Goal: Information Seeking & Learning: Obtain resource

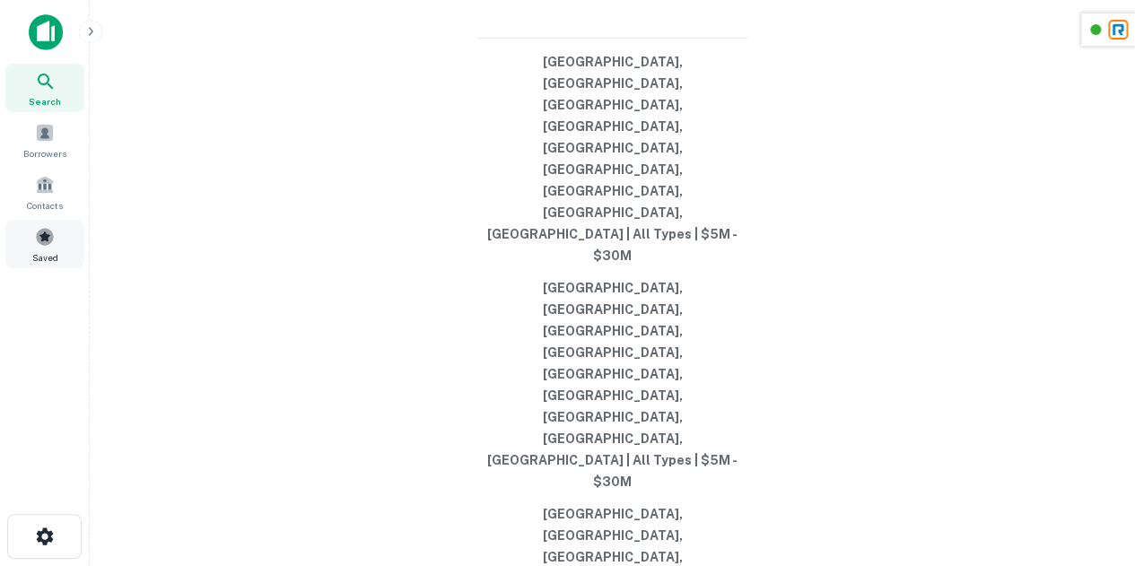
click at [11, 251] on div "Saved" at bounding box center [44, 244] width 79 height 48
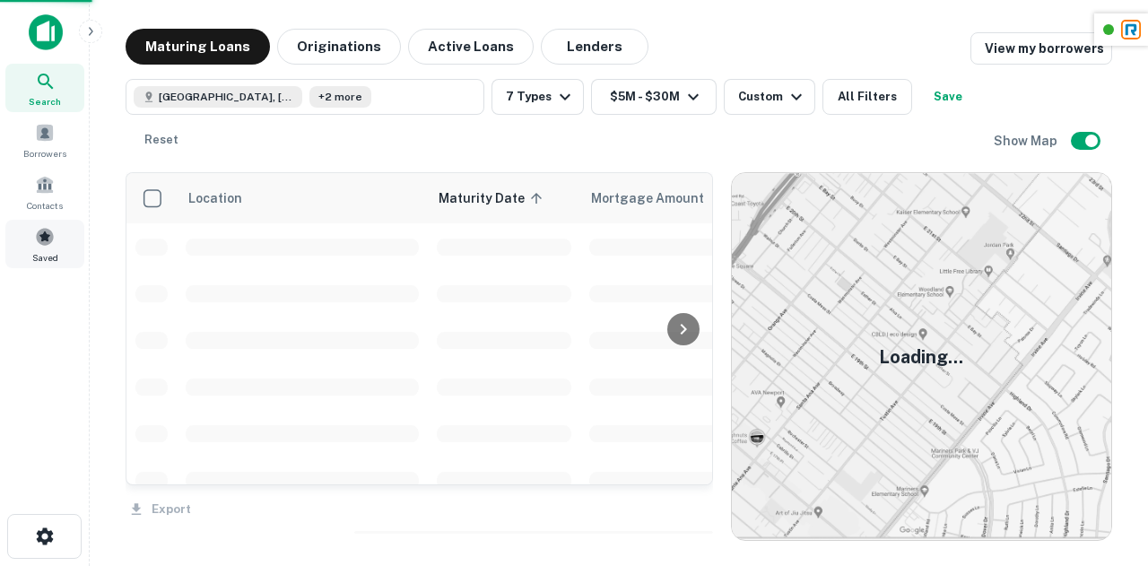
click at [57, 243] on div "Saved" at bounding box center [44, 244] width 79 height 48
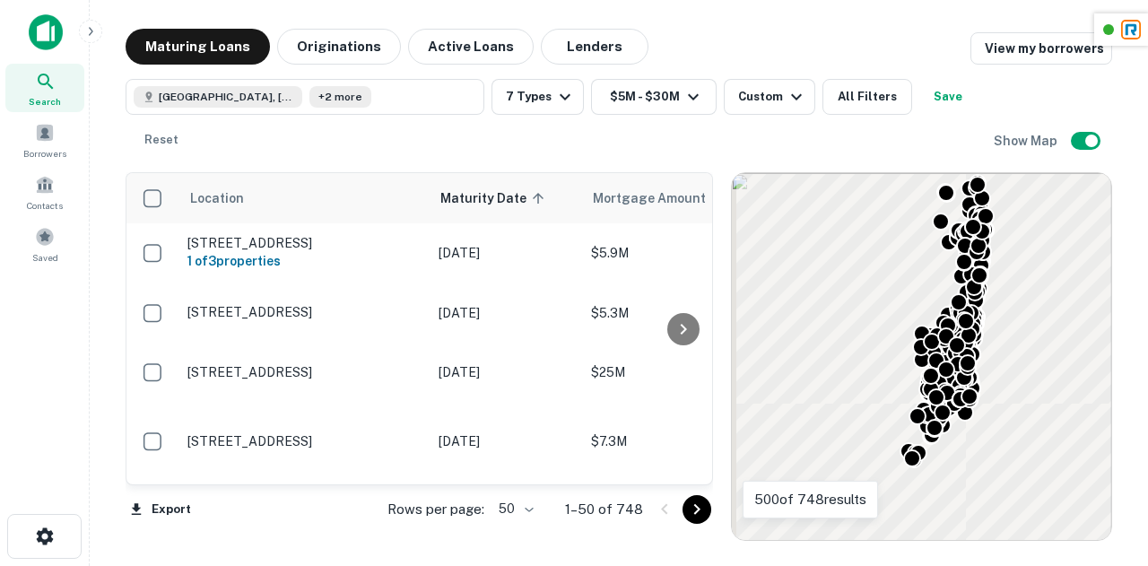
scroll to position [5, 27]
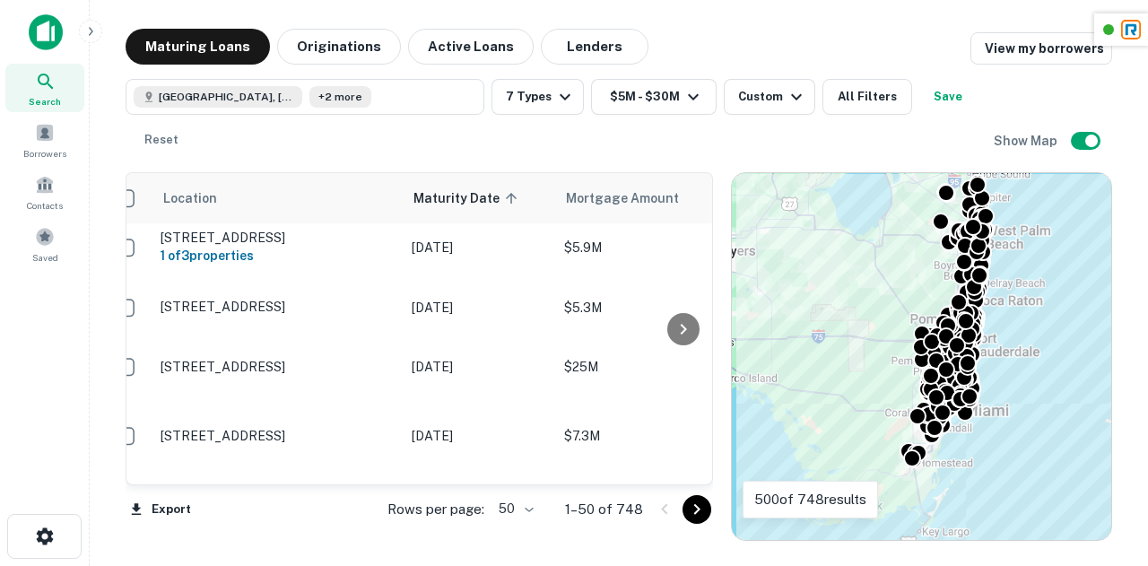
click at [688, 507] on icon "Go to next page" at bounding box center [697, 510] width 22 height 22
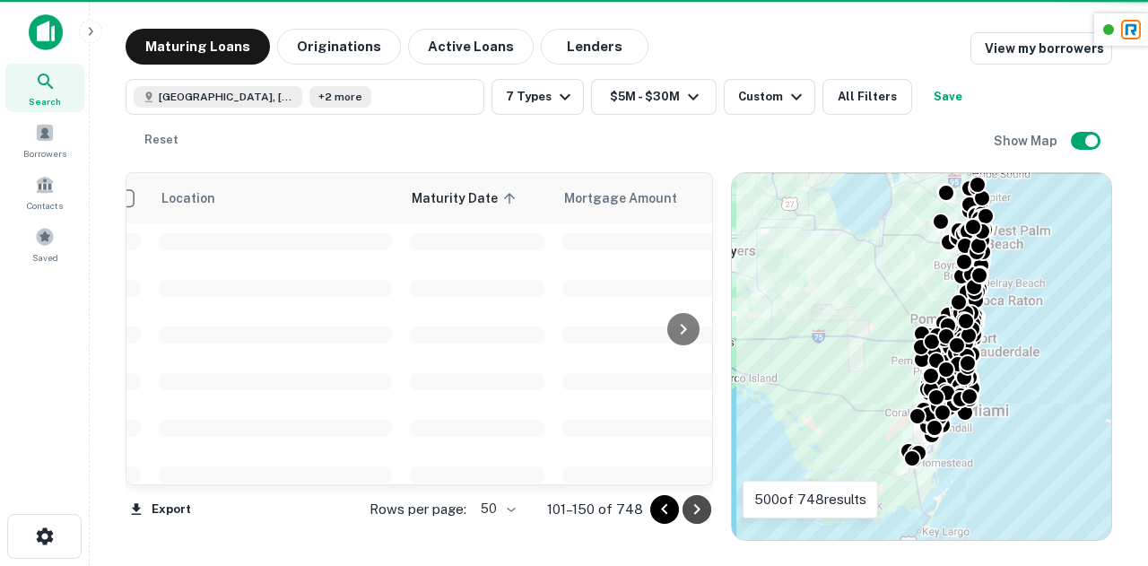
click at [701, 514] on icon "Go to next page" at bounding box center [697, 510] width 22 height 22
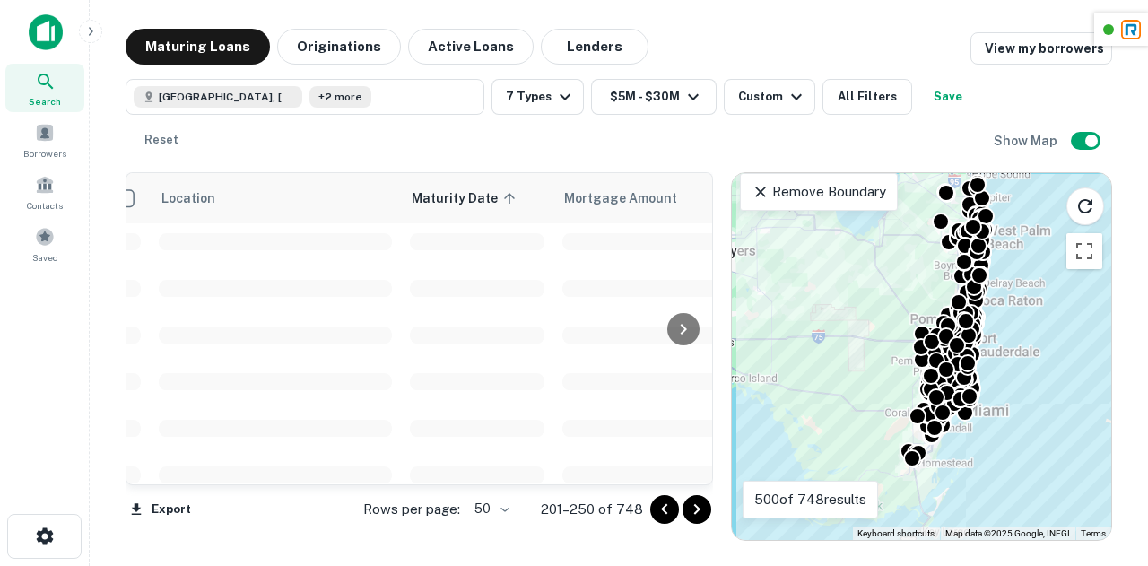
click at [29, 392] on div "Search Borrowers Contacts Saved" at bounding box center [44, 255] width 89 height 510
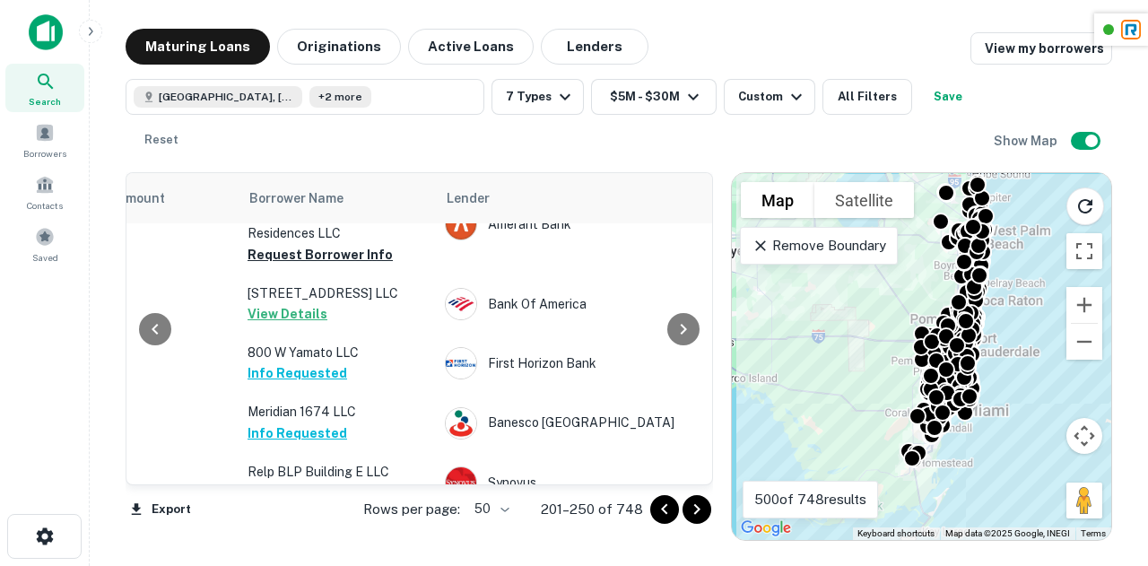
scroll to position [3192, 541]
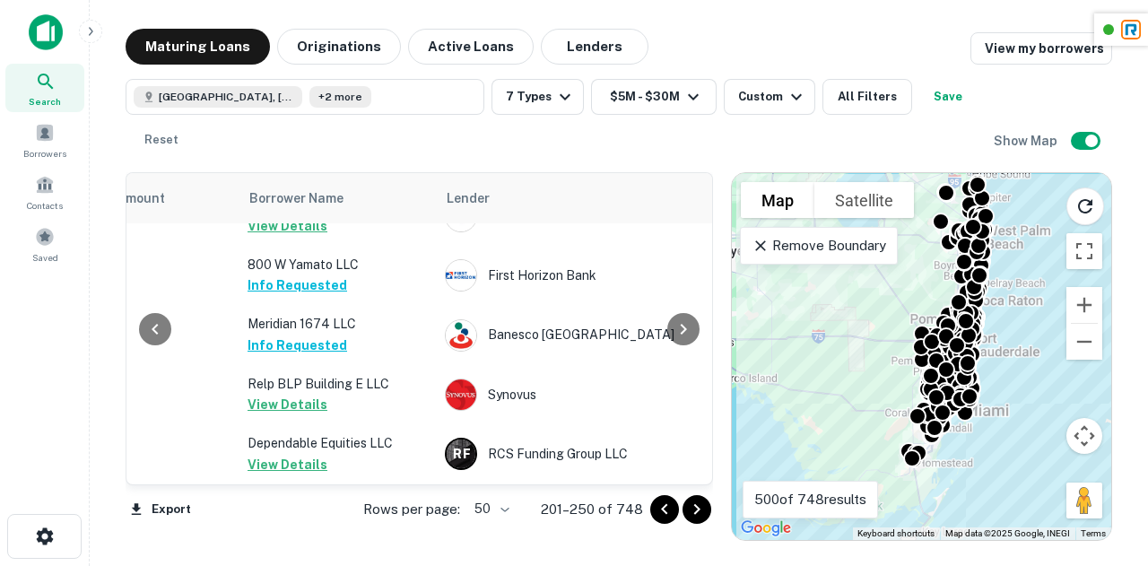
click at [698, 510] on icon "Go to next page" at bounding box center [696, 509] width 6 height 11
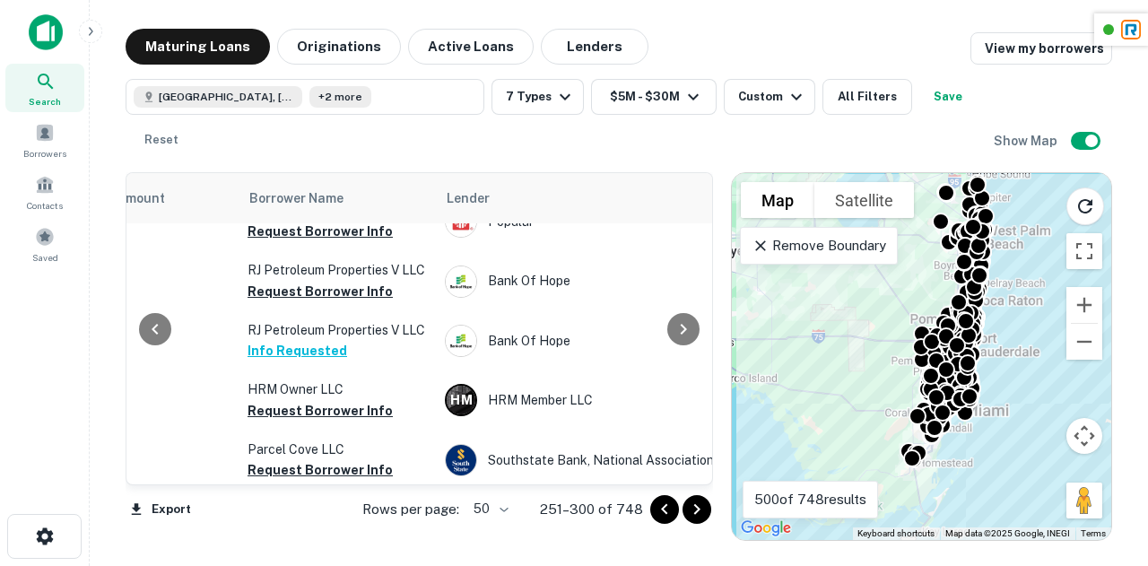
scroll to position [0, 541]
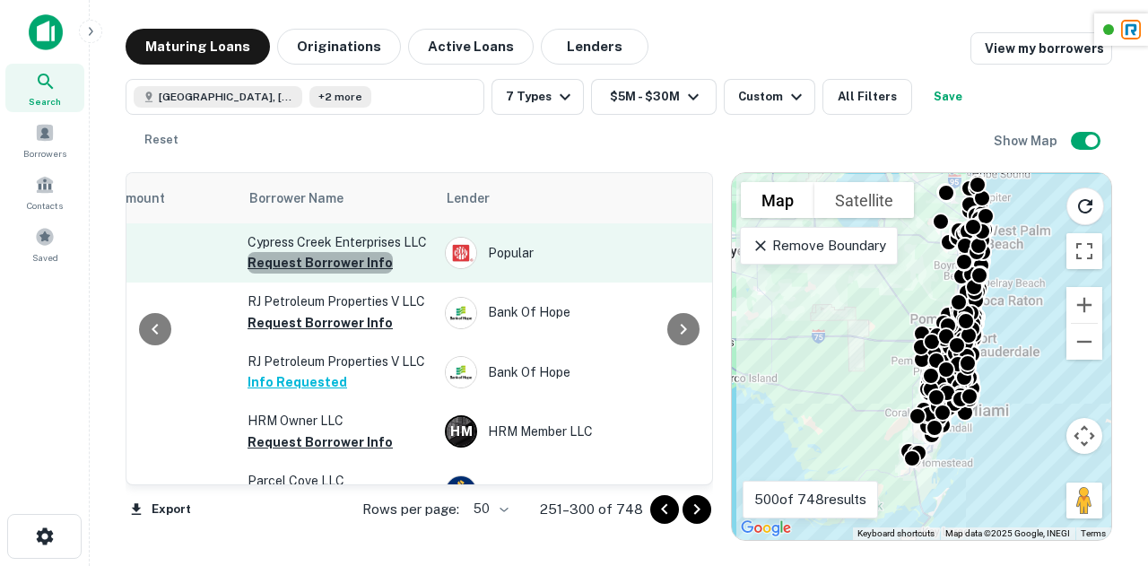
click at [330, 274] on button "Request Borrower Info" at bounding box center [320, 263] width 145 height 22
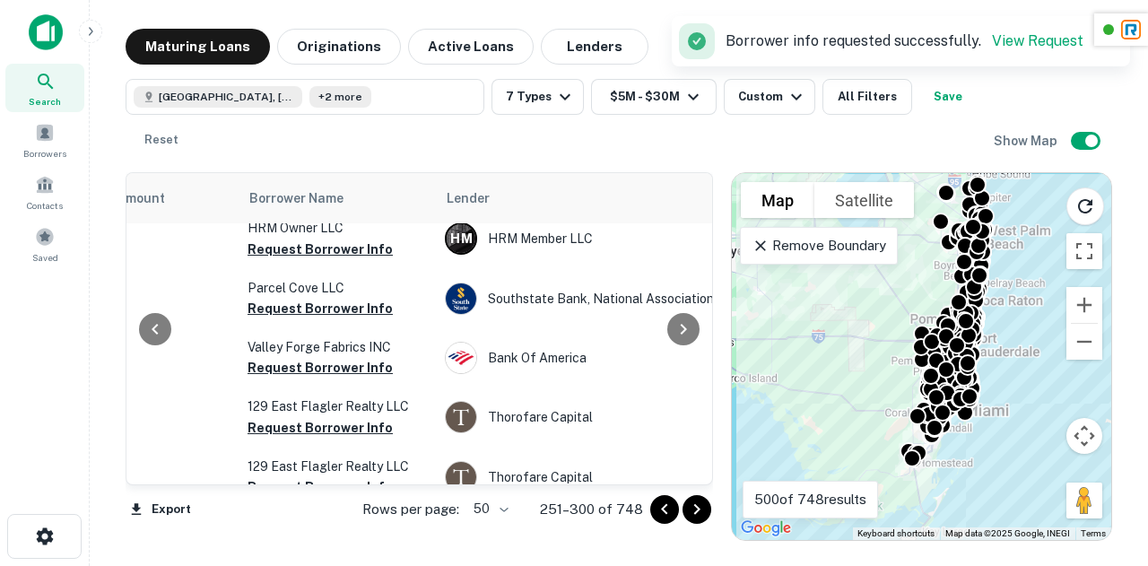
scroll to position [200, 541]
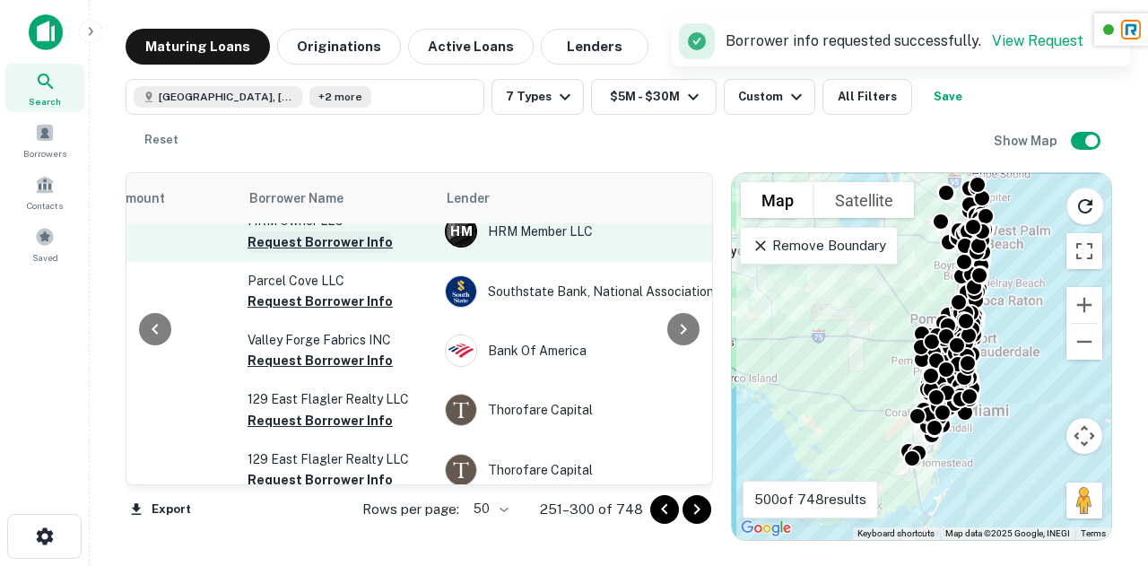
click at [323, 253] on button "Request Borrower Info" at bounding box center [320, 242] width 145 height 22
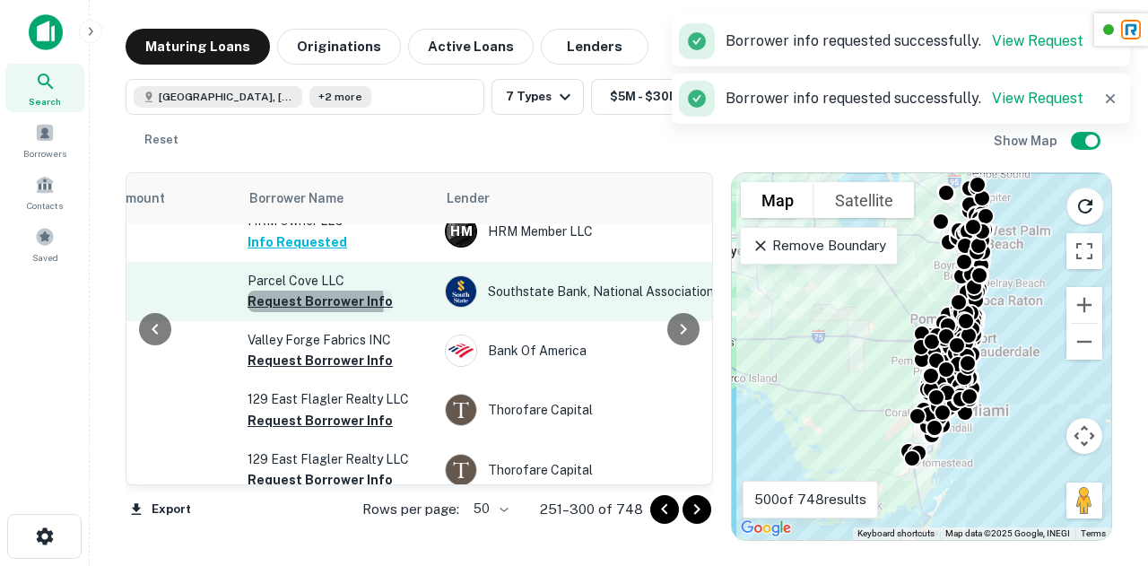
click at [312, 312] on button "Request Borrower Info" at bounding box center [320, 302] width 145 height 22
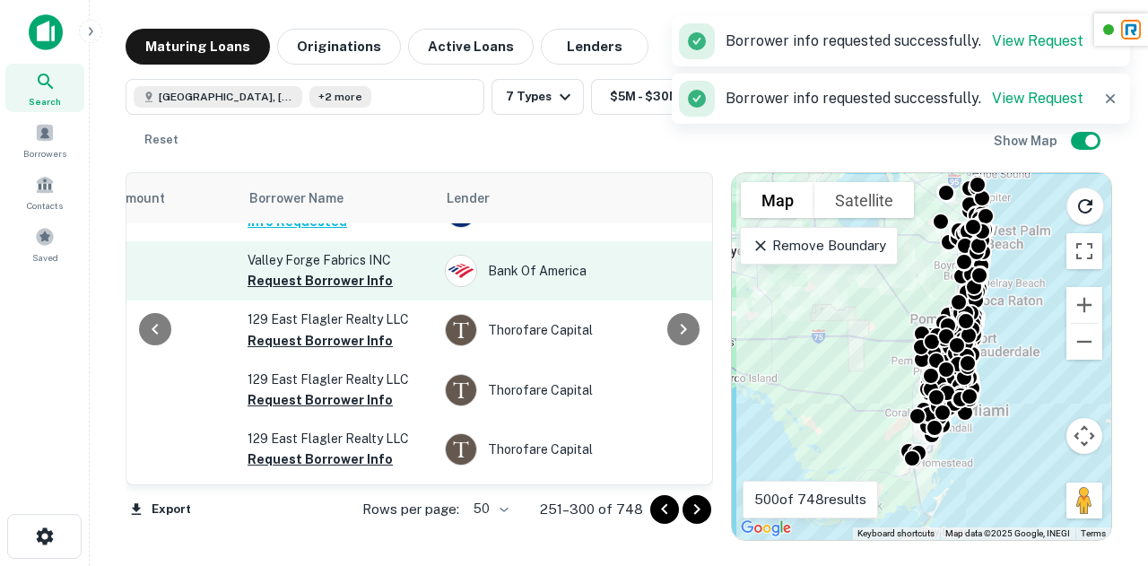
scroll to position [281, 541]
click at [317, 291] on button "Request Borrower Info" at bounding box center [320, 280] width 145 height 22
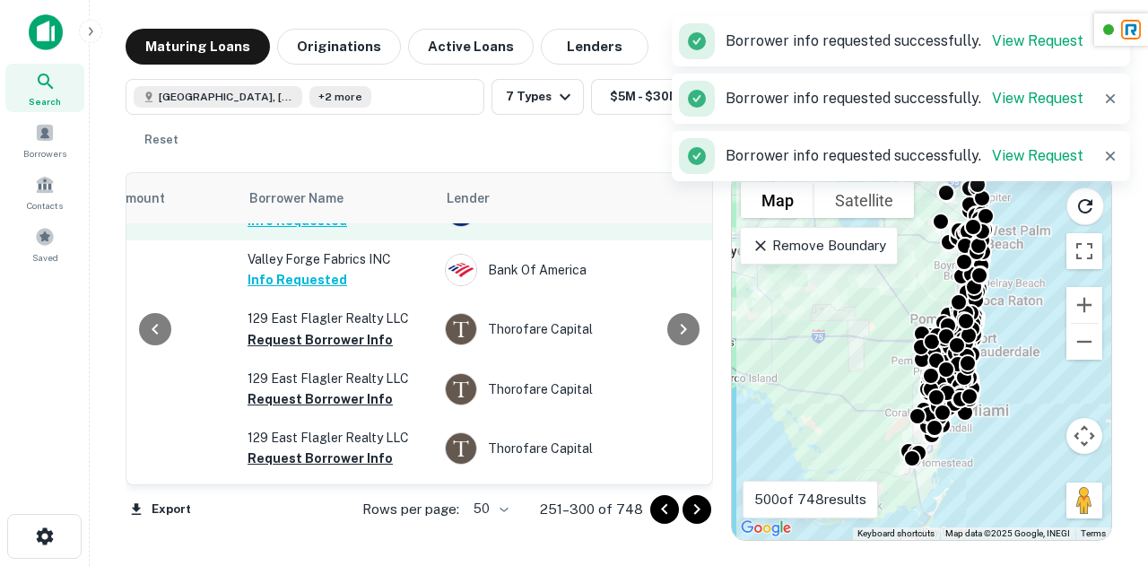
scroll to position [387, 541]
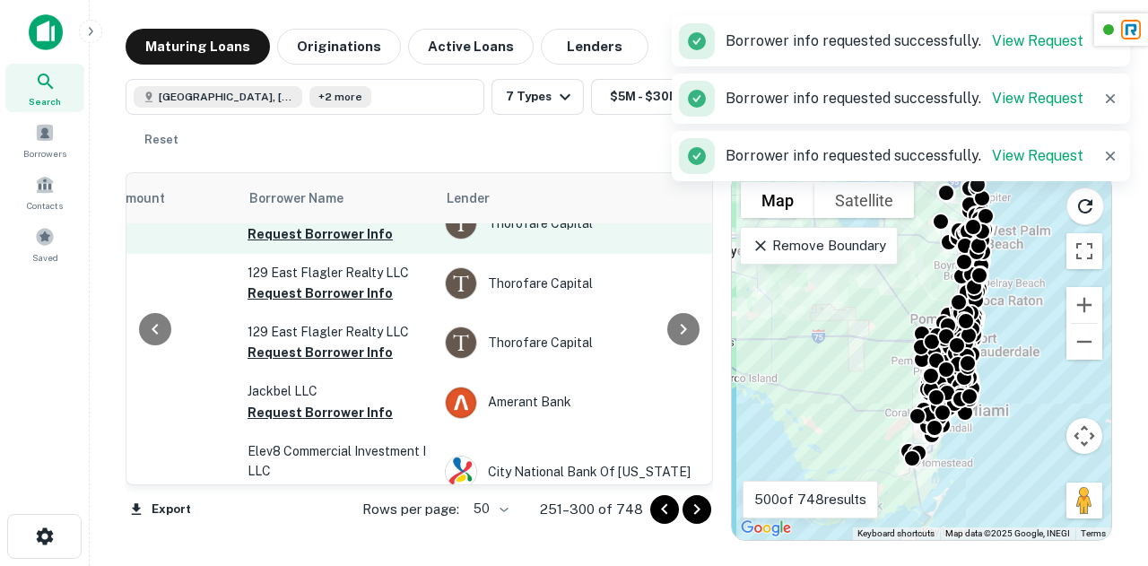
click at [314, 253] on td "129 East Flagler Realty LLC Request Borrower Info" at bounding box center [337, 223] width 197 height 59
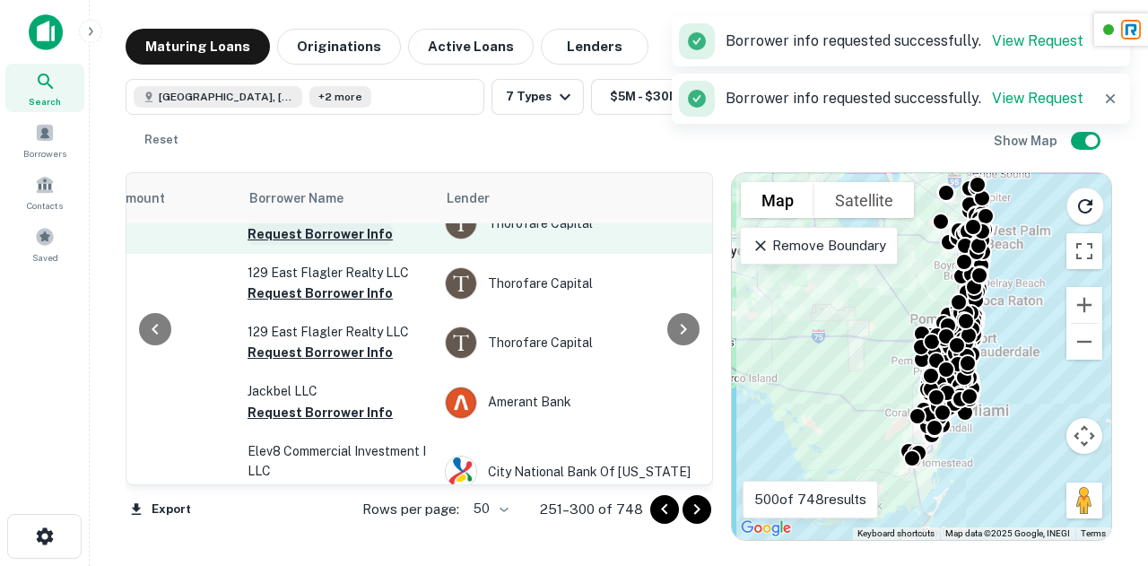
click at [287, 245] on button "Request Borrower Info" at bounding box center [320, 234] width 145 height 22
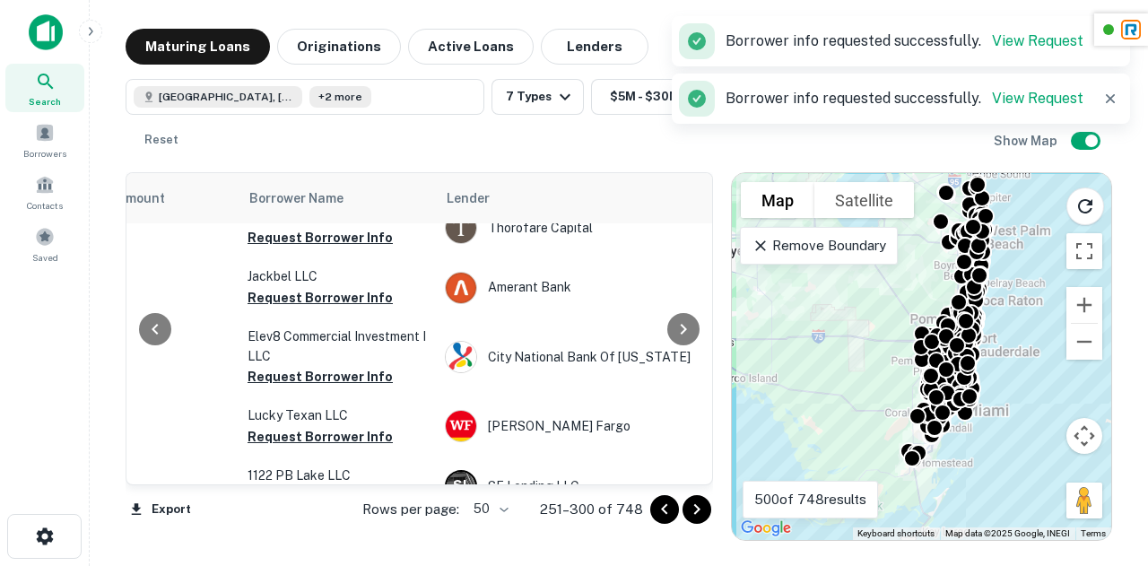
scroll to position [516, 541]
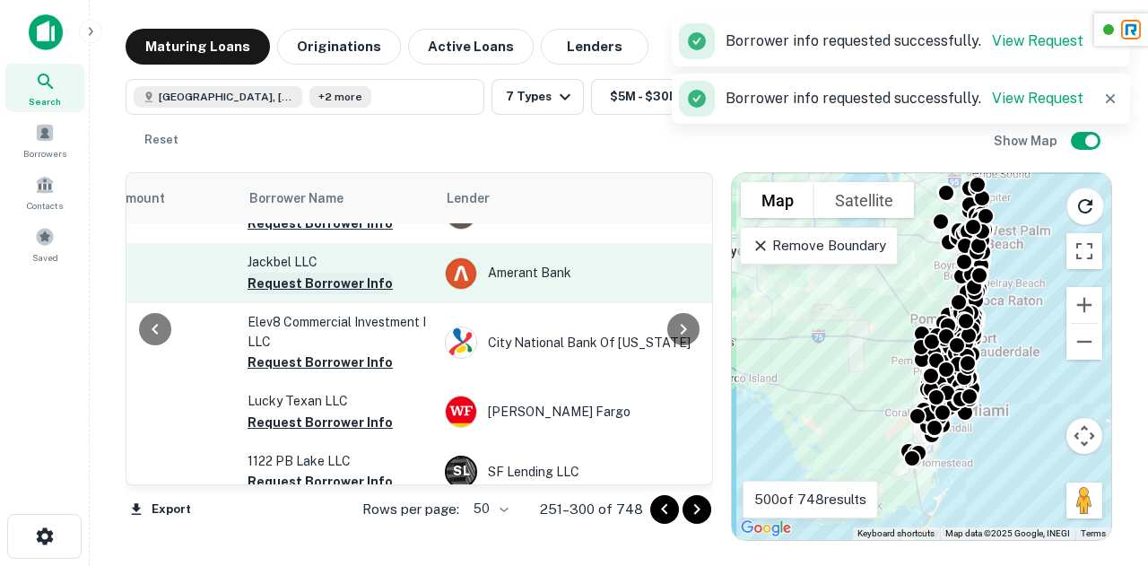
click at [298, 294] on button "Request Borrower Info" at bounding box center [320, 284] width 145 height 22
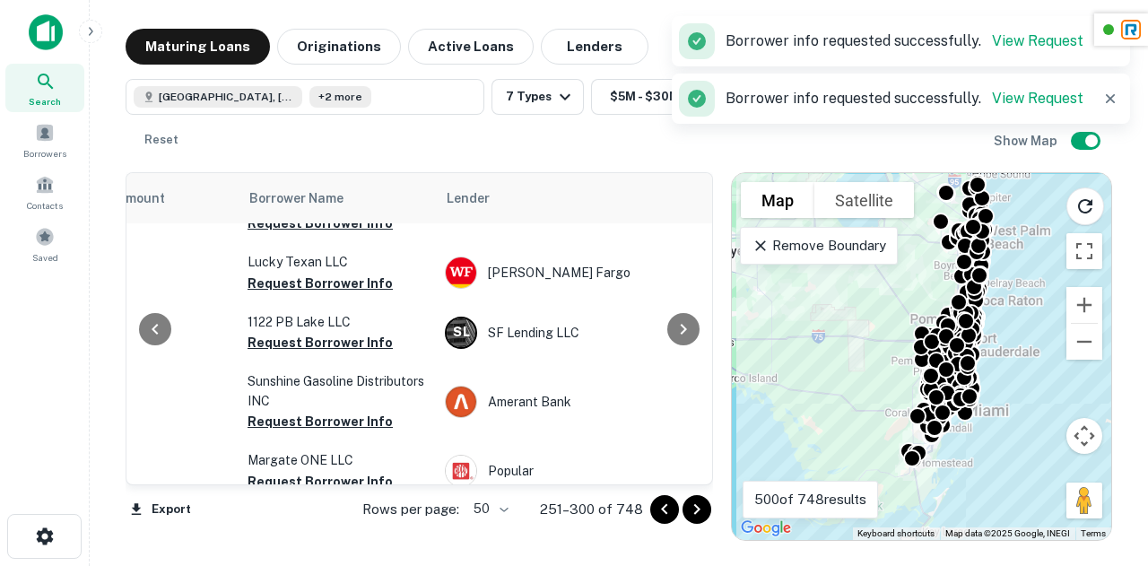
scroll to position [657, 541]
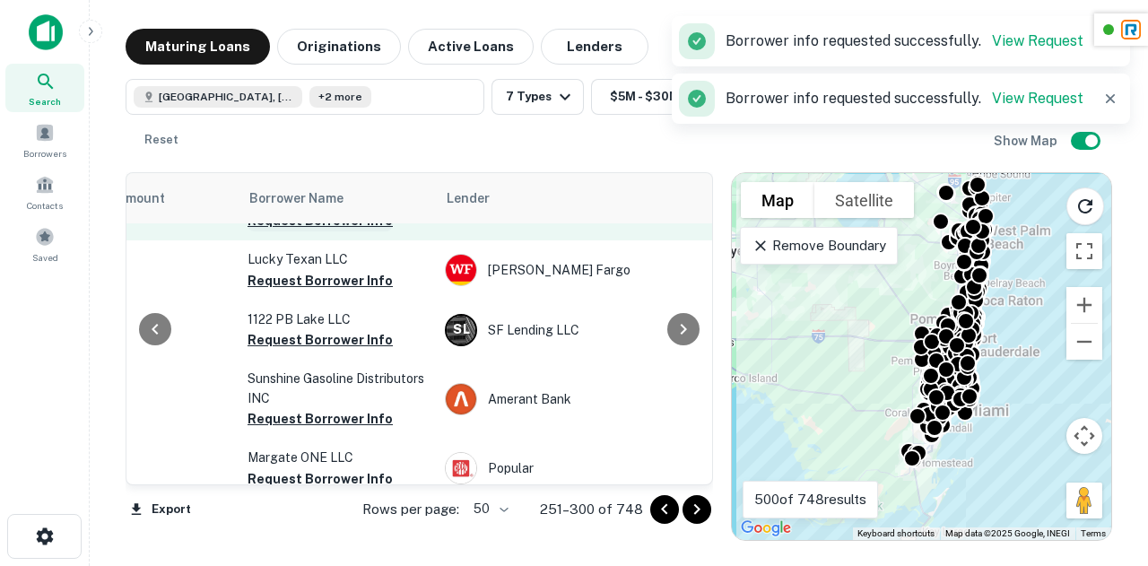
click at [324, 231] on button "Request Borrower Info" at bounding box center [320, 221] width 145 height 22
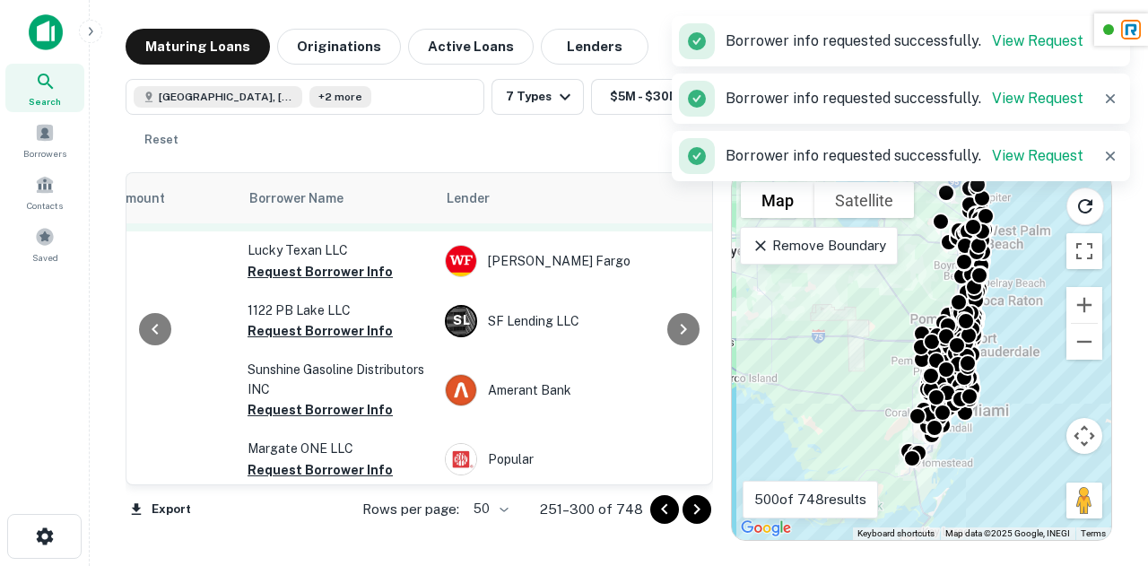
scroll to position [723, 541]
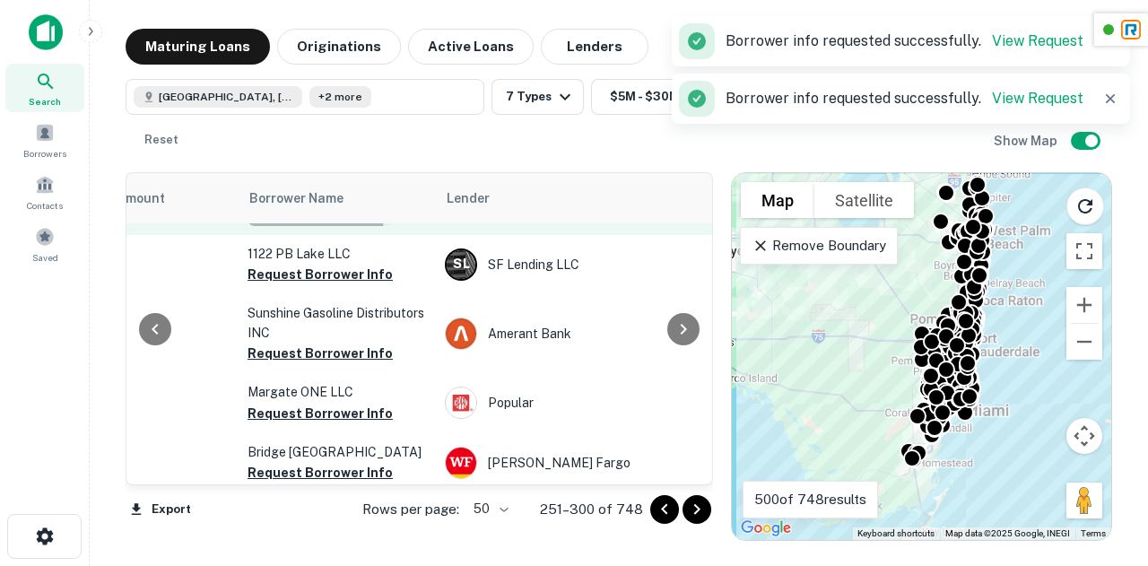
click at [300, 226] on button "Request Borrower Info" at bounding box center [320, 215] width 145 height 22
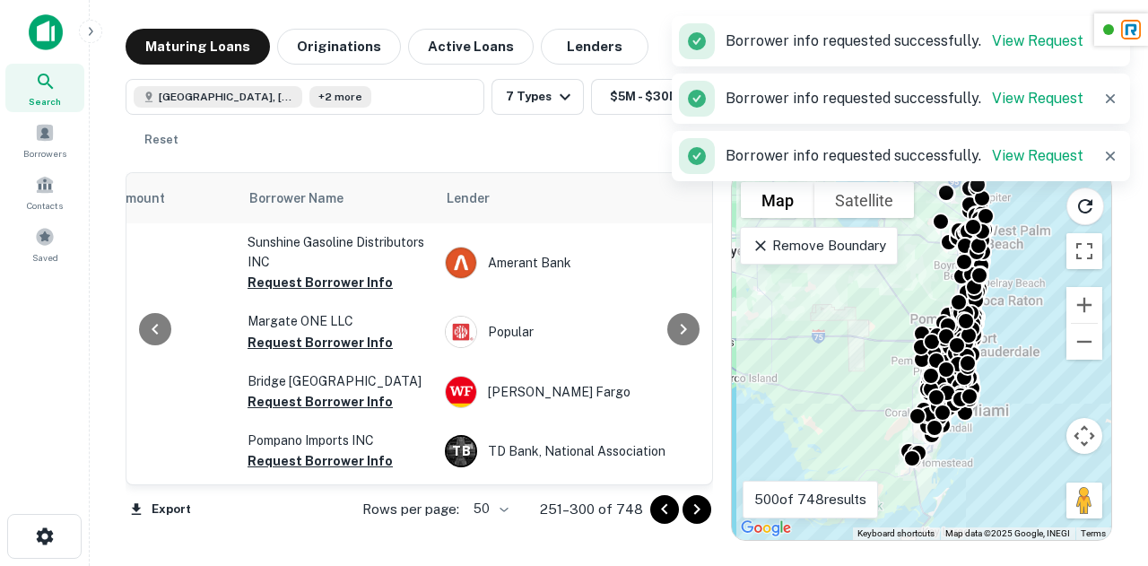
scroll to position [796, 541]
click at [332, 213] on button "Request Borrower Info" at bounding box center [320, 202] width 145 height 22
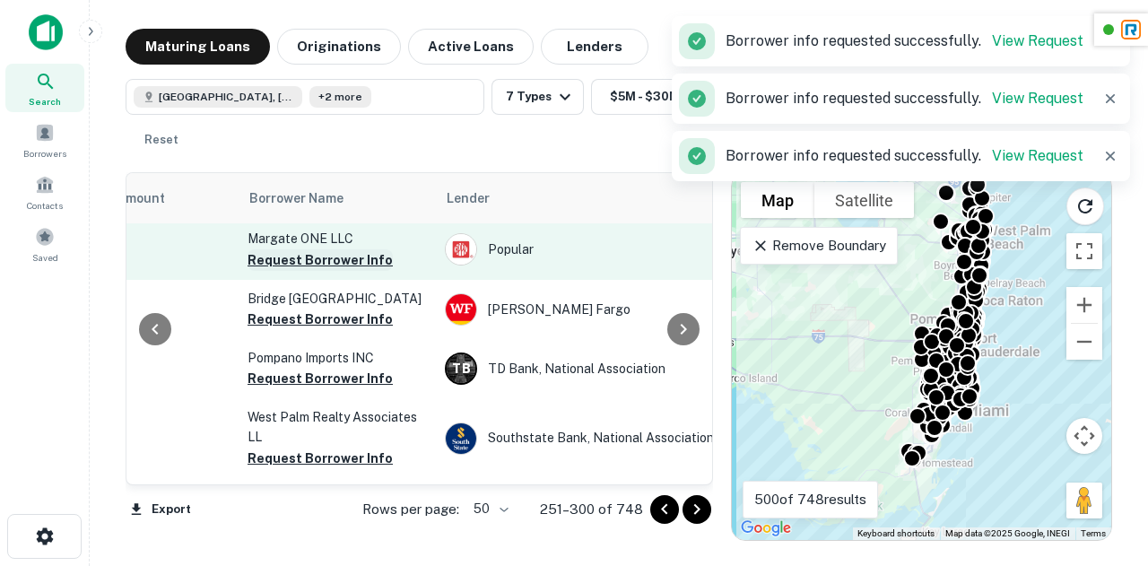
click at [334, 271] on button "Request Borrower Info" at bounding box center [320, 260] width 145 height 22
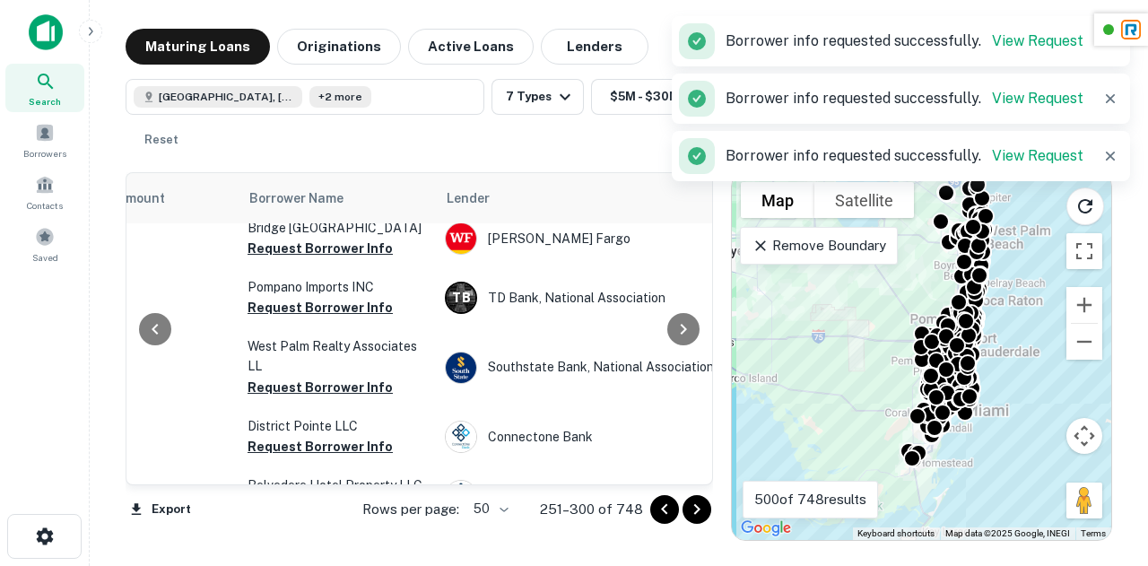
scroll to position [948, 541]
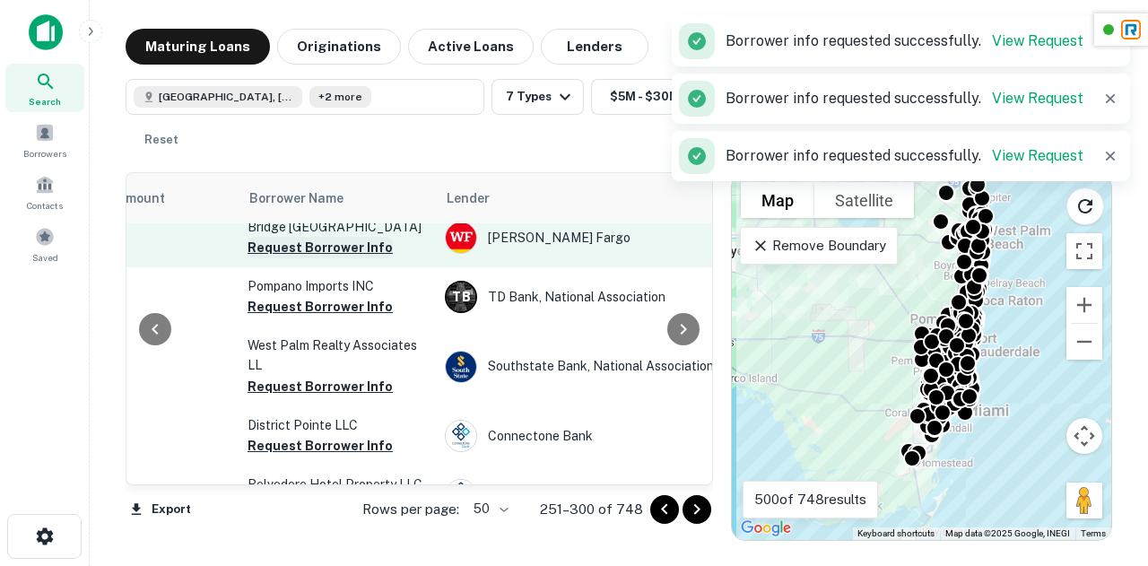
click at [300, 258] on button "Request Borrower Info" at bounding box center [320, 248] width 145 height 22
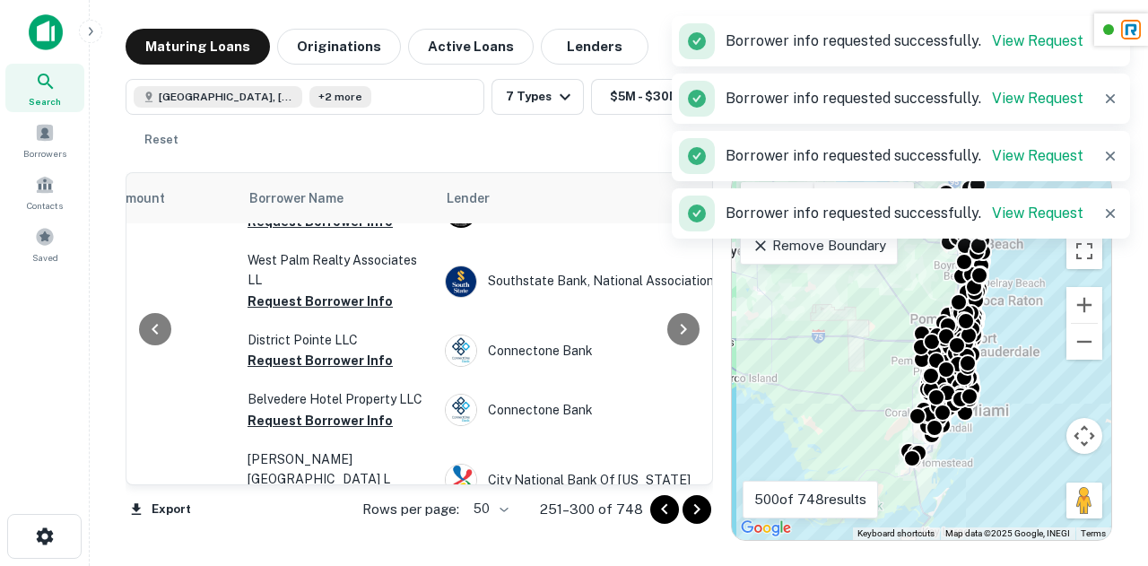
scroll to position [1036, 541]
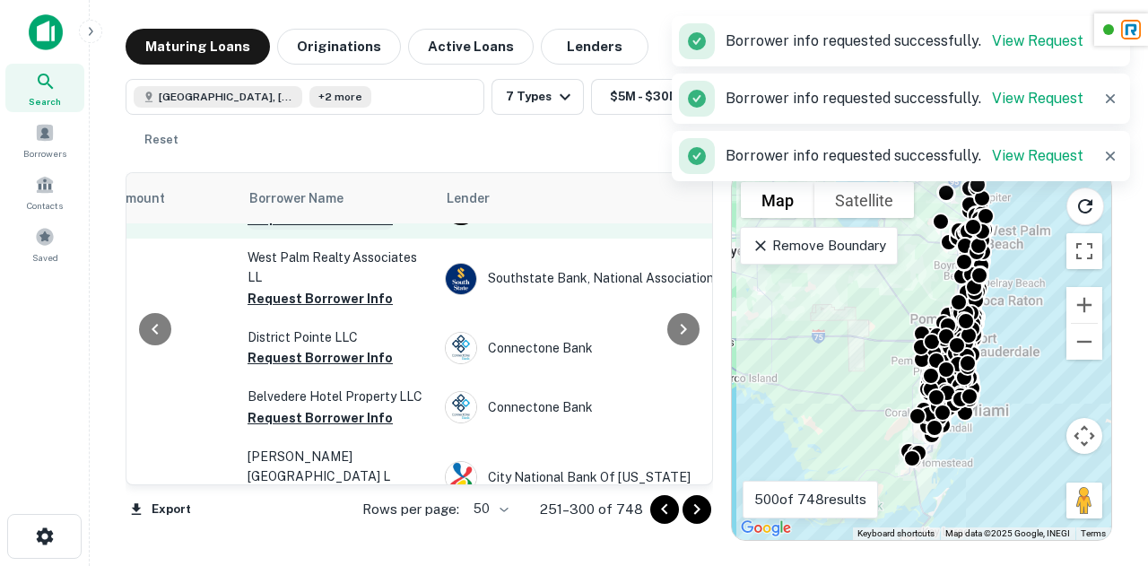
click at [300, 230] on button "Request Borrower Info" at bounding box center [320, 219] width 145 height 22
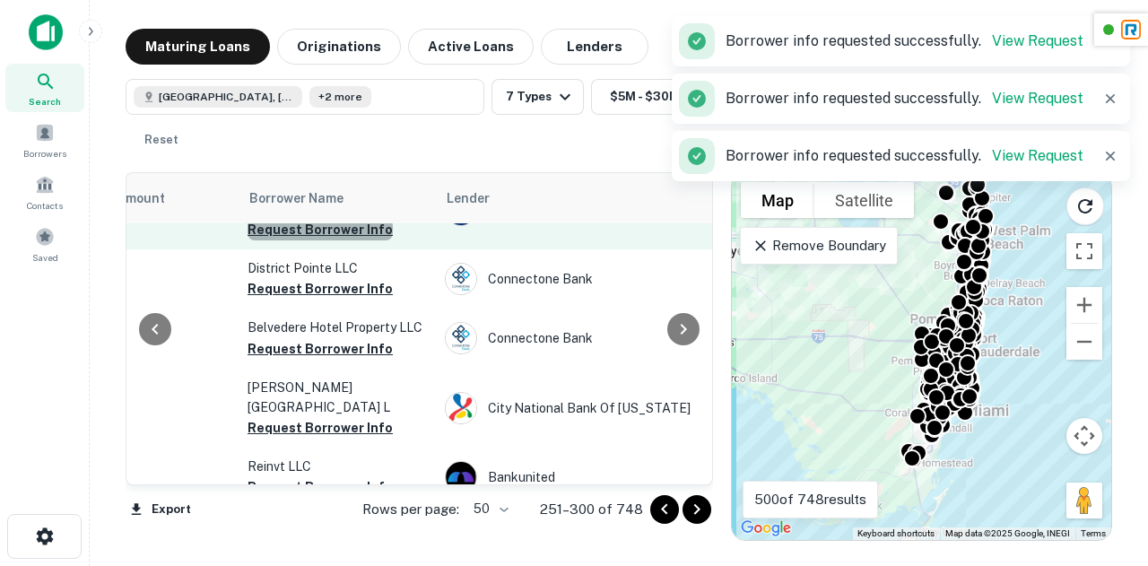
click at [321, 240] on button "Request Borrower Info" at bounding box center [320, 230] width 145 height 22
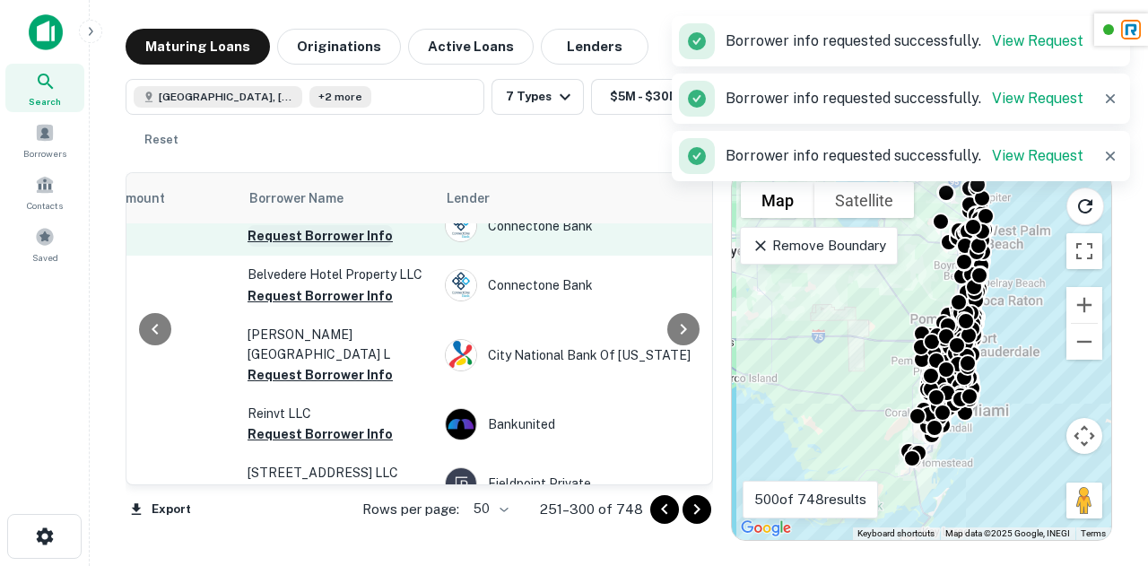
scroll to position [1159, 541]
click at [304, 246] on button "Request Borrower Info" at bounding box center [320, 235] width 145 height 22
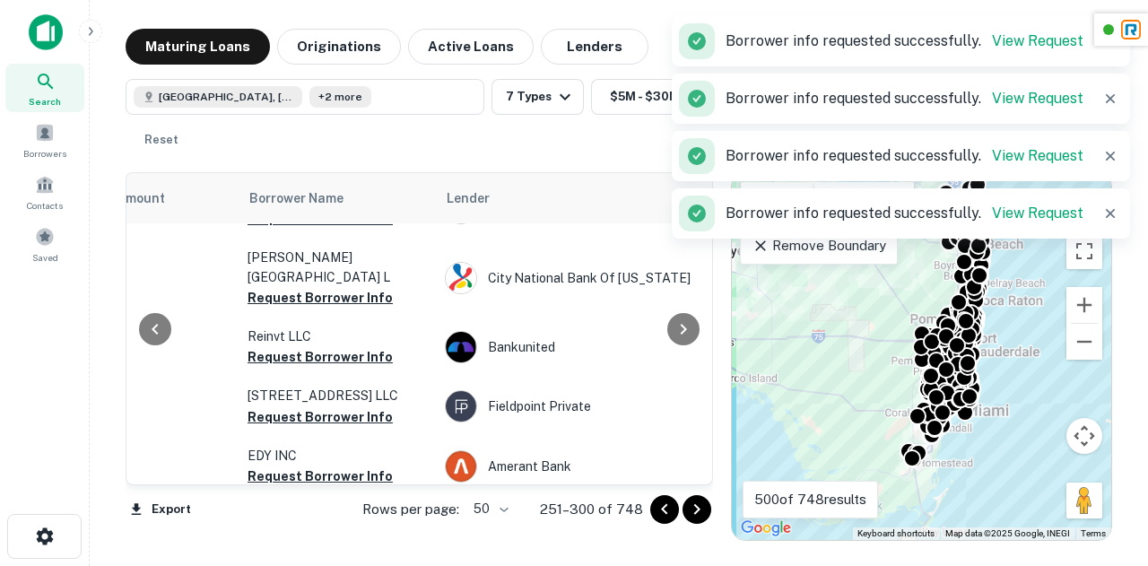
scroll to position [1236, 541]
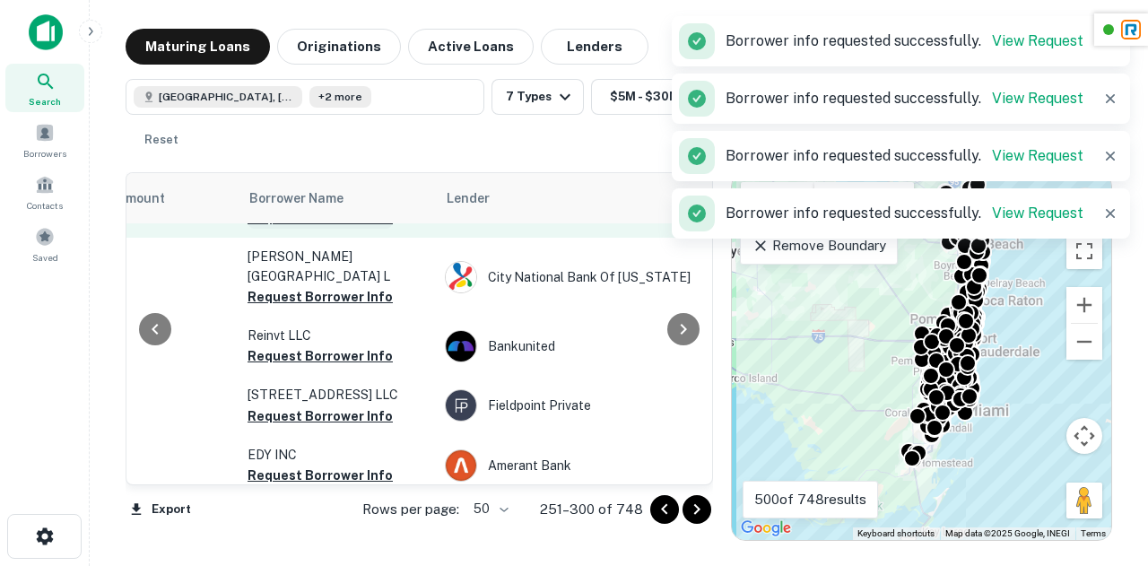
click at [320, 229] on button "Request Borrower Info" at bounding box center [320, 218] width 145 height 22
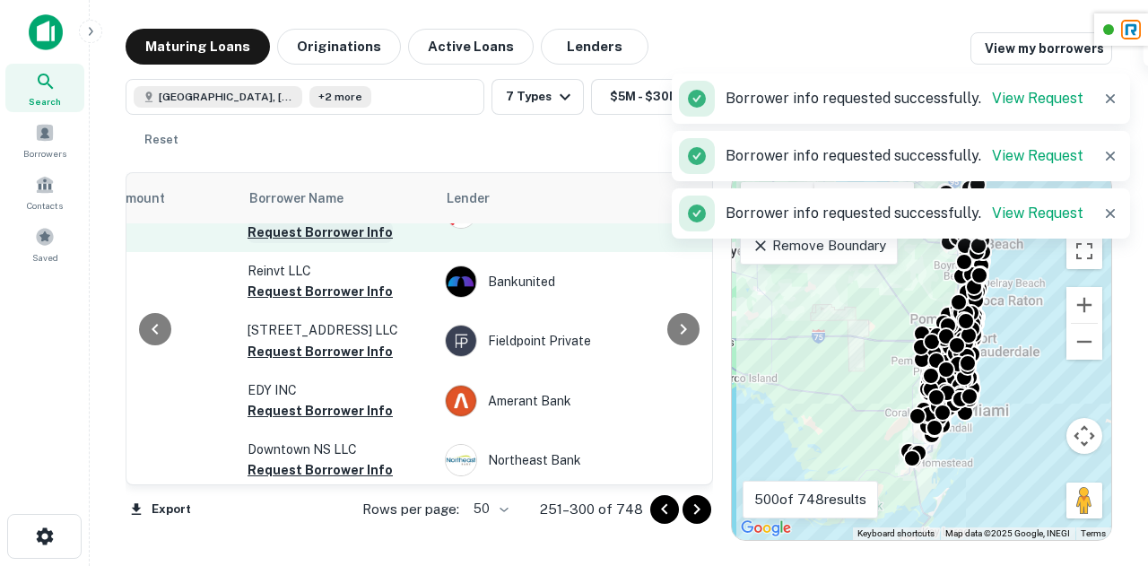
click at [317, 243] on button "Request Borrower Info" at bounding box center [320, 233] width 145 height 22
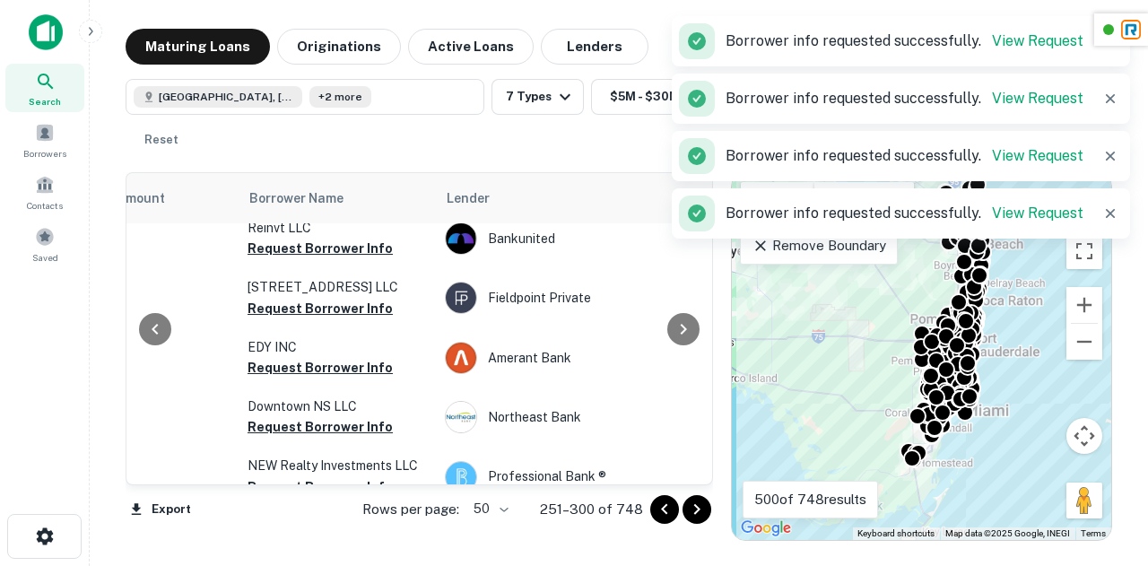
scroll to position [1363, 541]
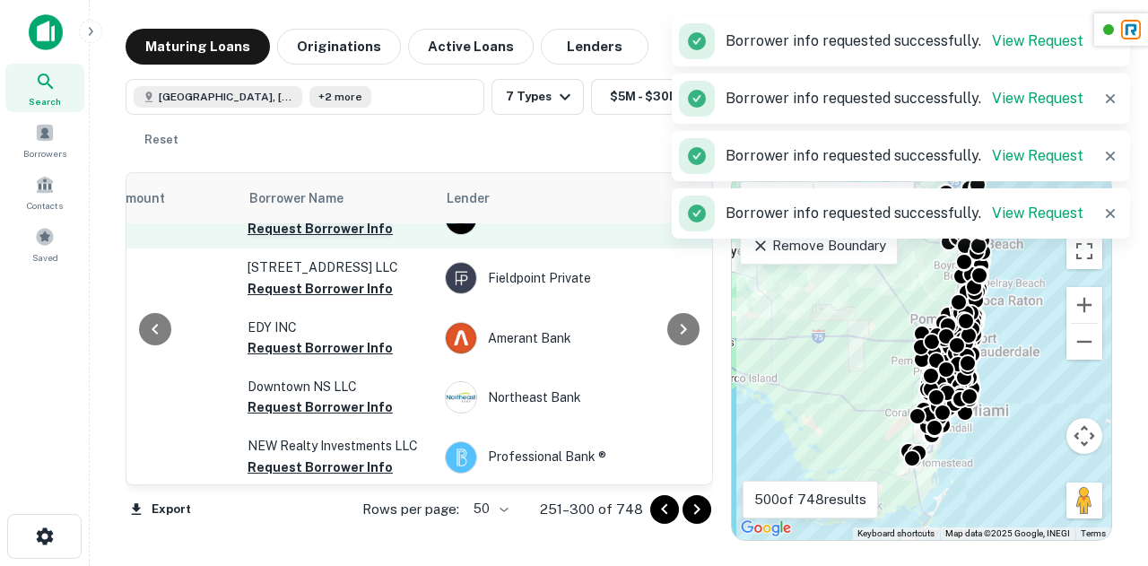
click at [317, 239] on button "Request Borrower Info" at bounding box center [320, 229] width 145 height 22
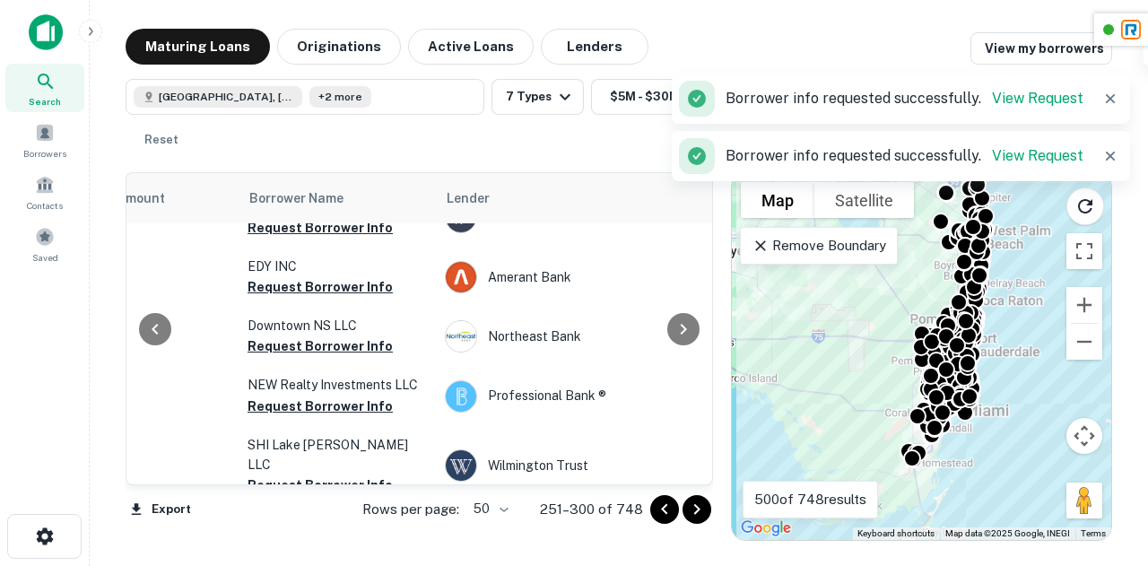
scroll to position [1435, 541]
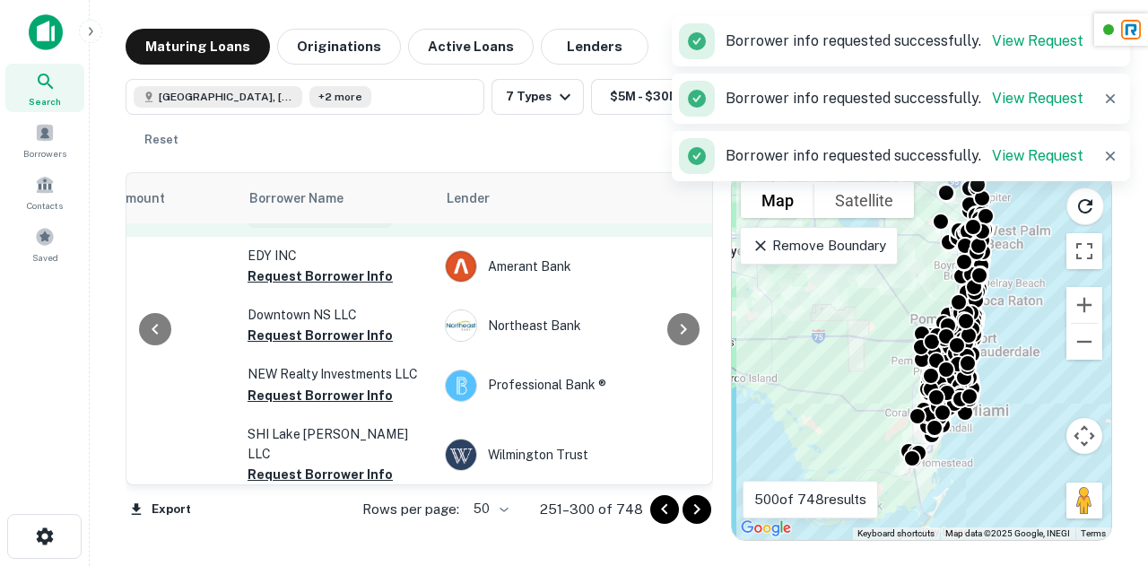
click at [316, 228] on button "Request Borrower Info" at bounding box center [320, 217] width 145 height 22
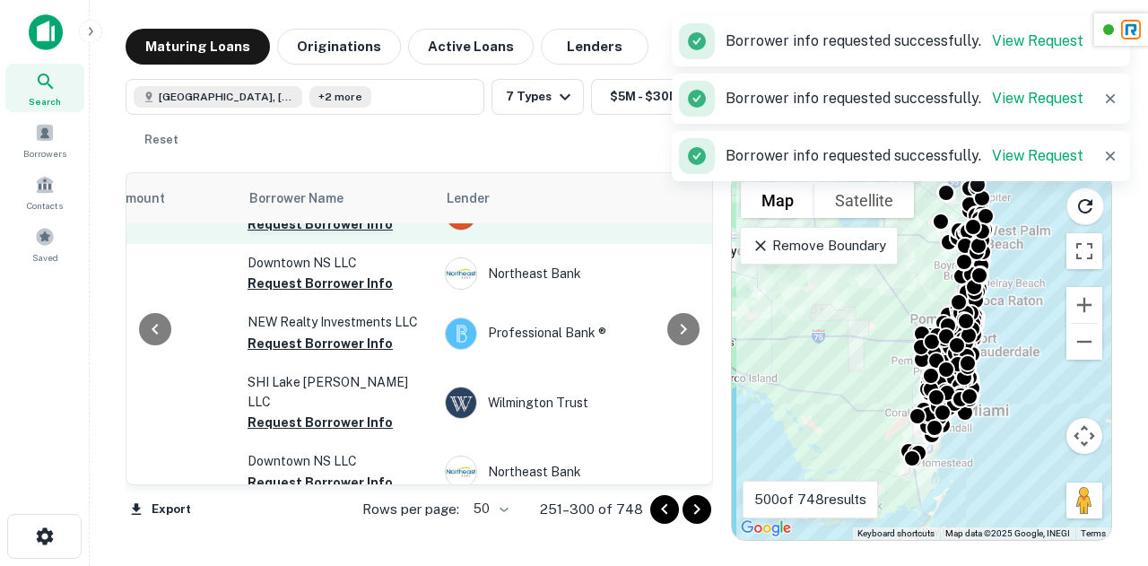
click at [302, 235] on button "Request Borrower Info" at bounding box center [320, 224] width 145 height 22
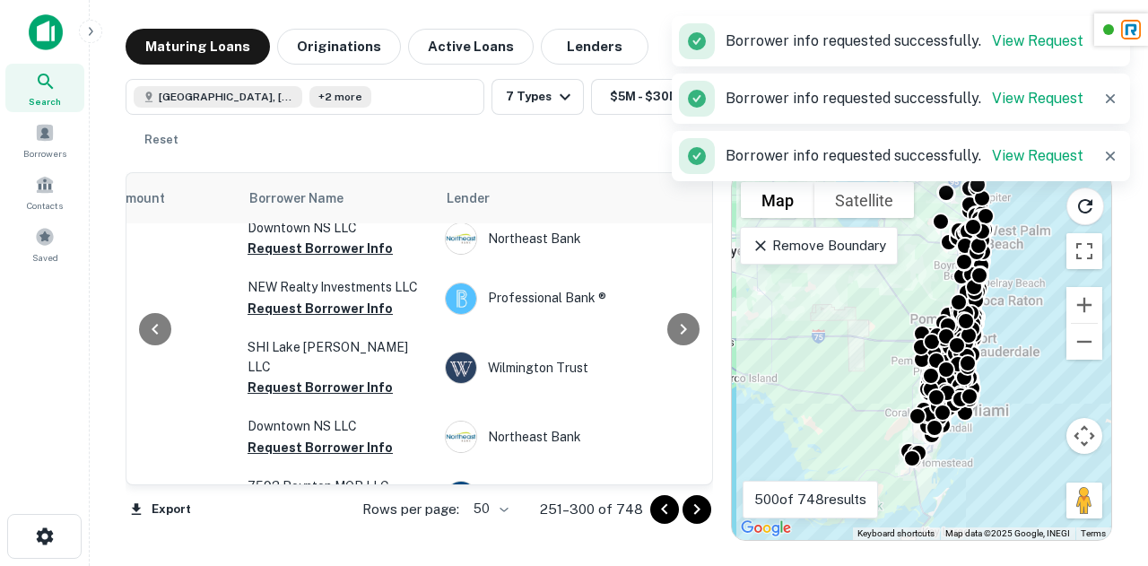
scroll to position [1523, 541]
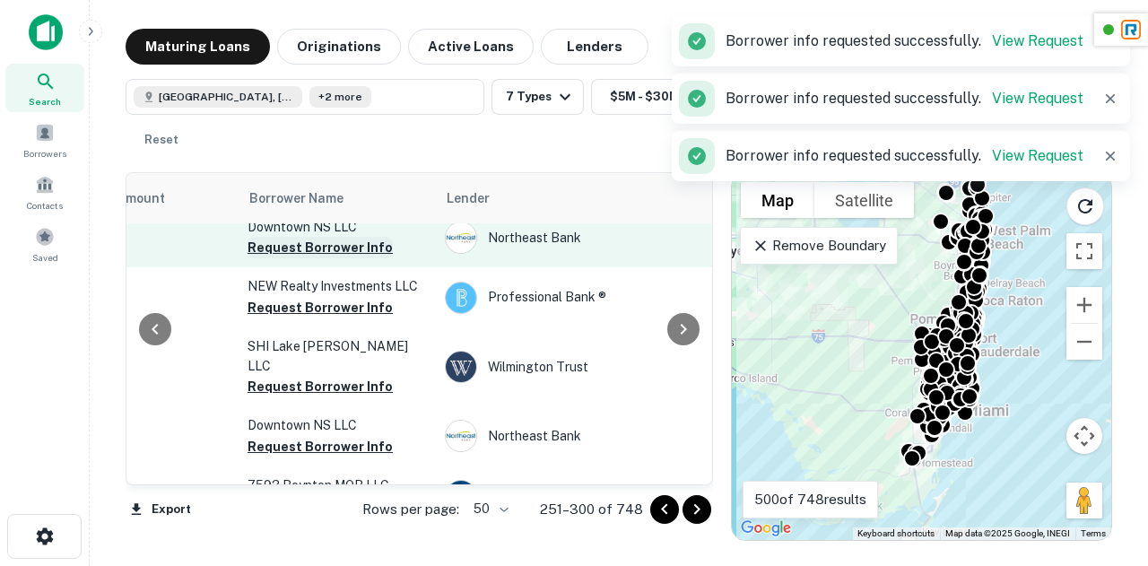
click at [333, 258] on button "Request Borrower Info" at bounding box center [320, 248] width 145 height 22
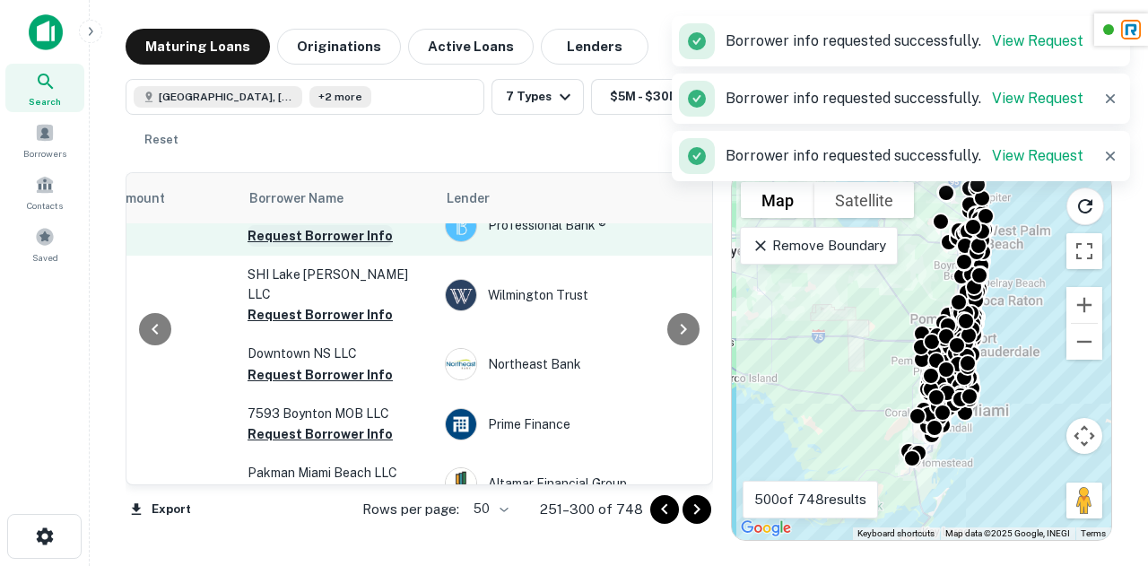
click at [326, 247] on button "Request Borrower Info" at bounding box center [320, 236] width 145 height 22
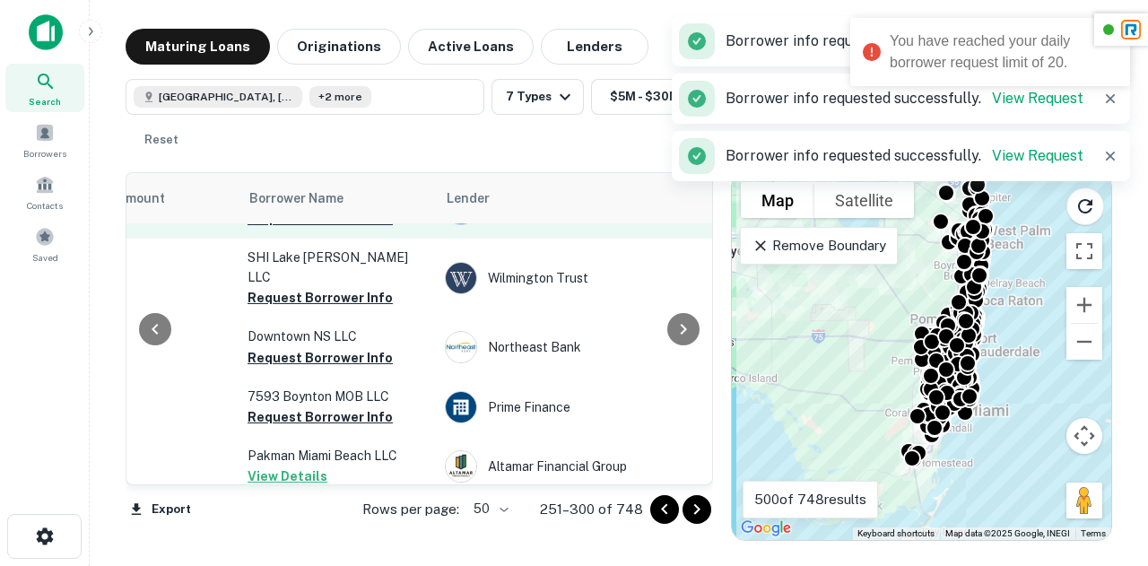
scroll to position [1625, 541]
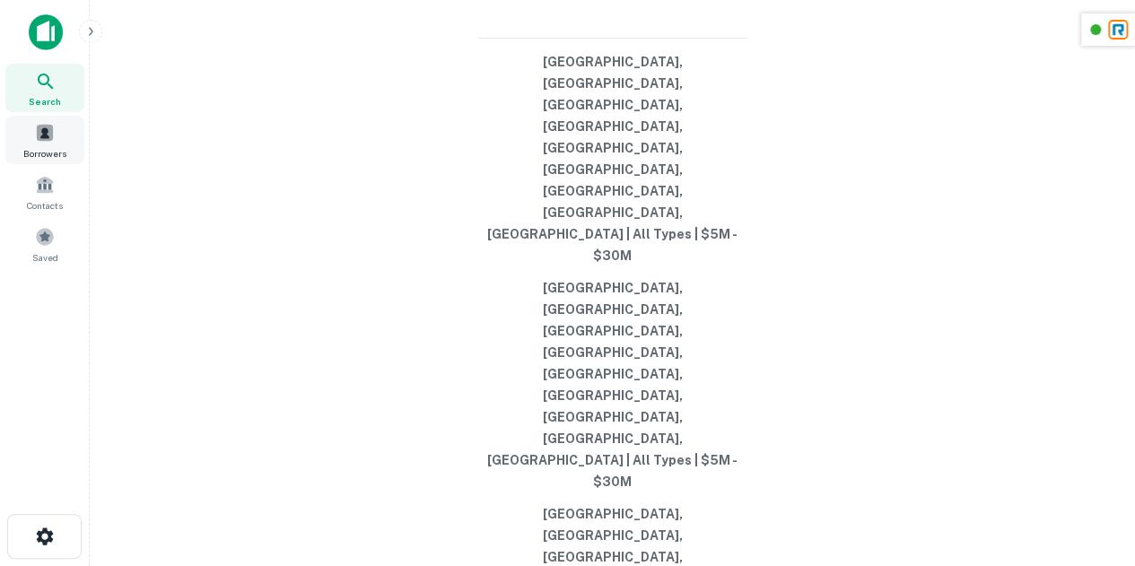
click at [29, 134] on div "Borrowers" at bounding box center [44, 140] width 79 height 48
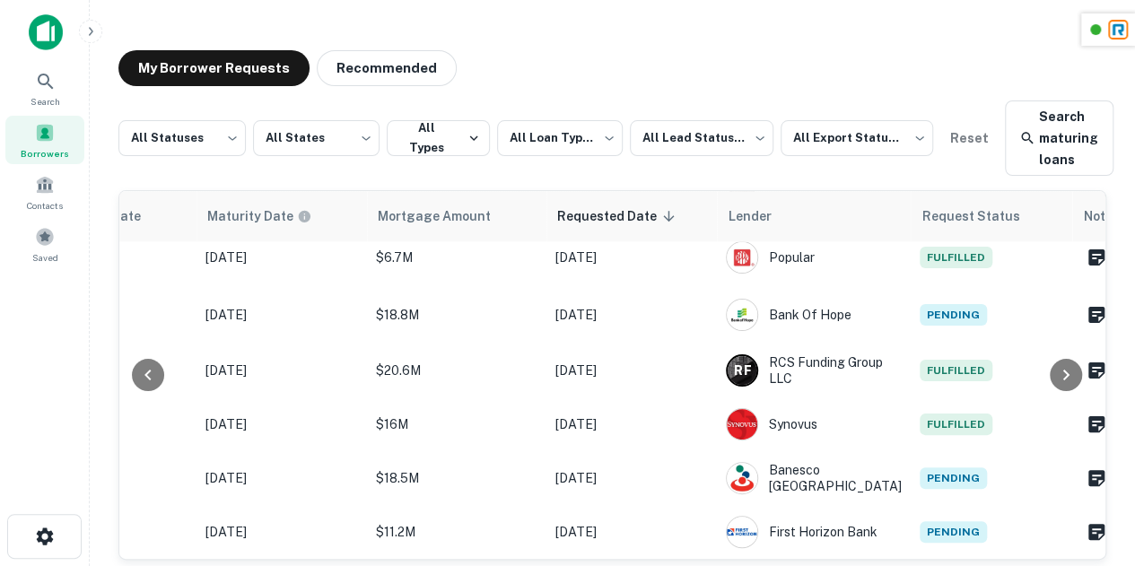
scroll to position [41, 0]
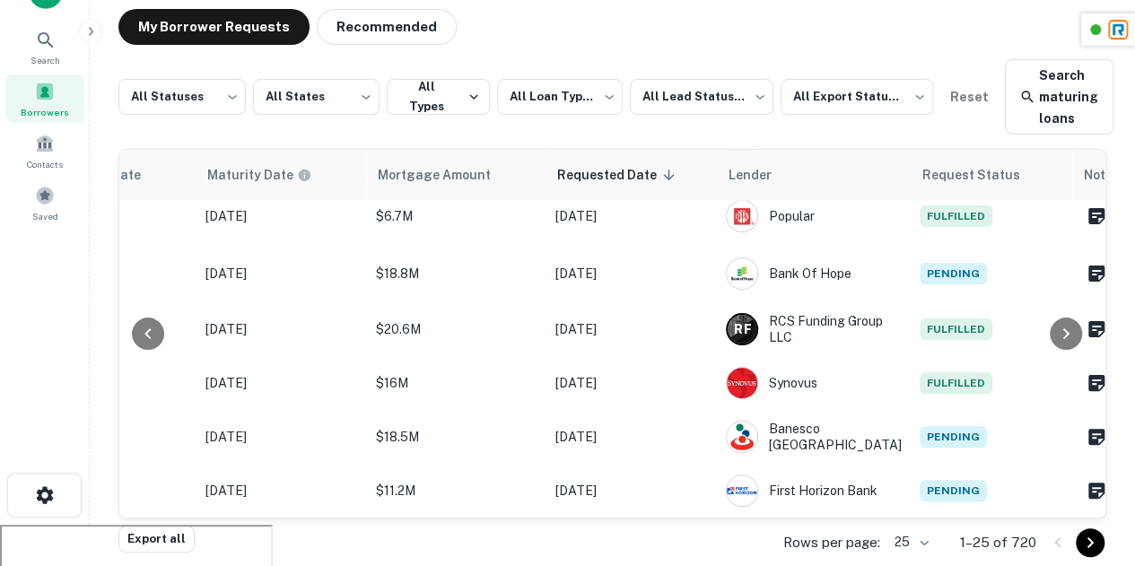
click at [1085, 539] on icon "Go to next page" at bounding box center [1090, 543] width 22 height 22
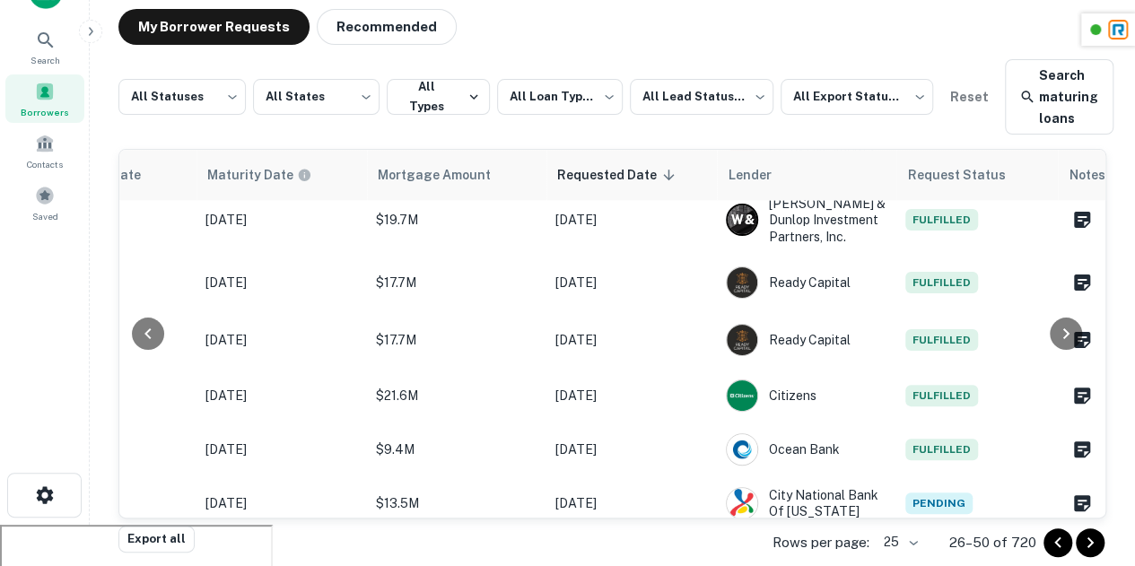
scroll to position [1089, 1114]
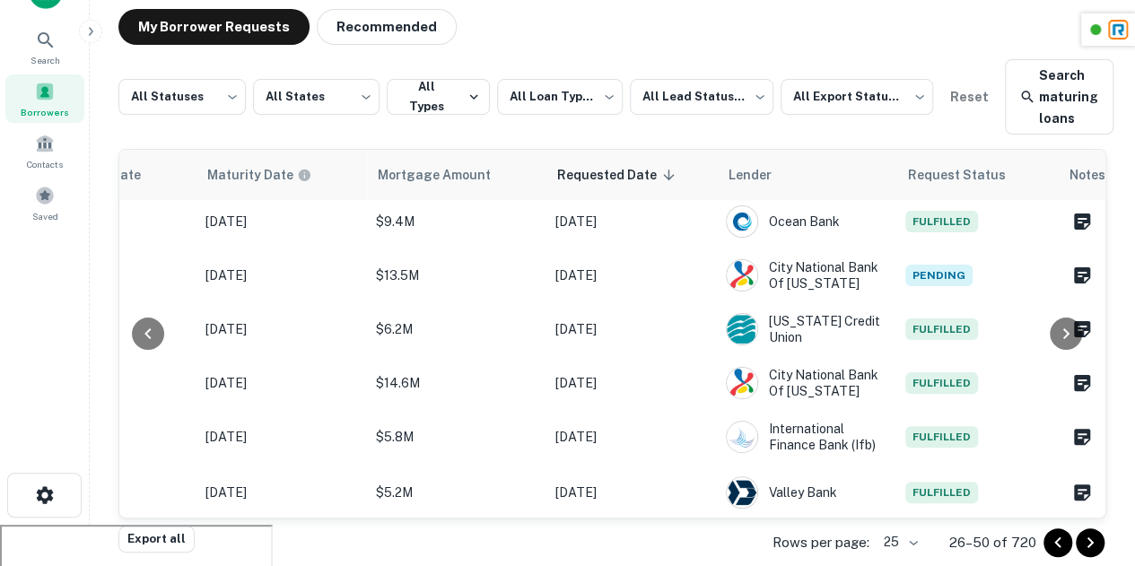
click at [1090, 544] on icon "Go to next page" at bounding box center [1090, 543] width 22 height 22
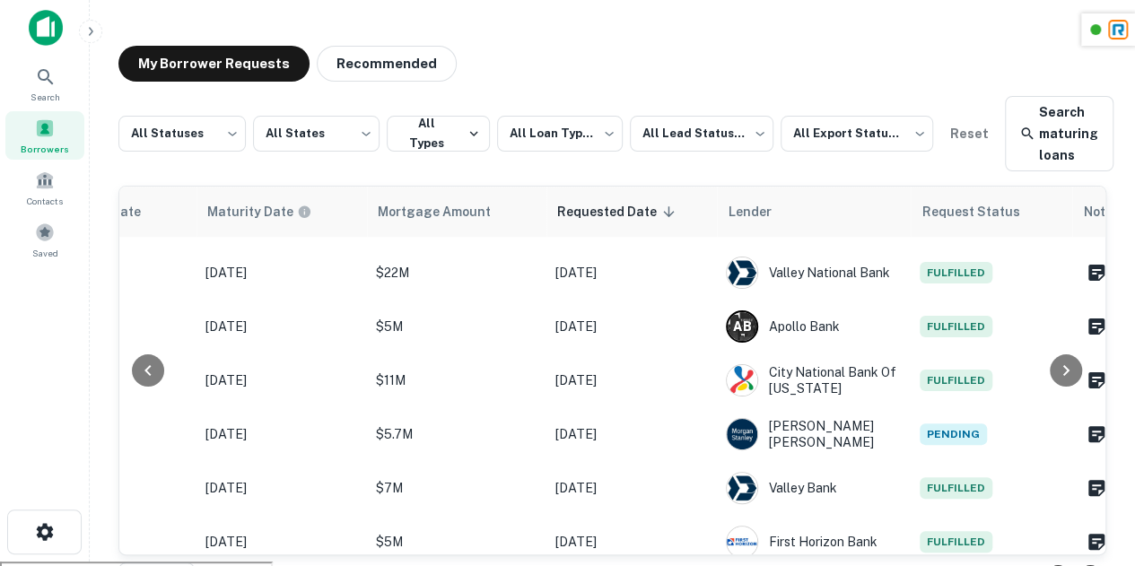
scroll to position [41, 0]
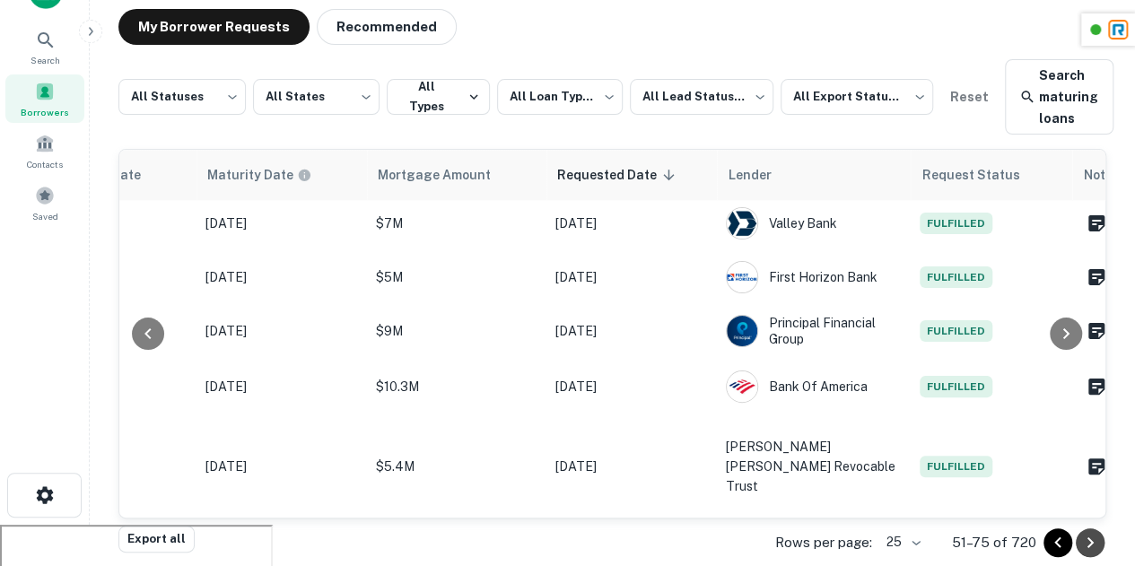
click at [1089, 541] on icon "Go to next page" at bounding box center [1090, 543] width 22 height 22
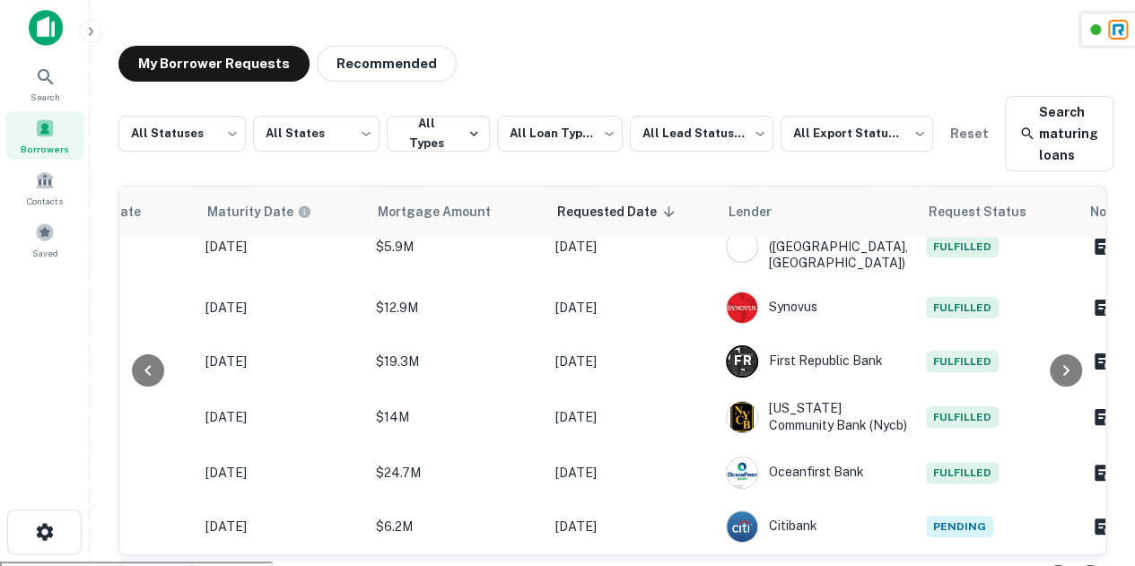
scroll to position [1089, 1114]
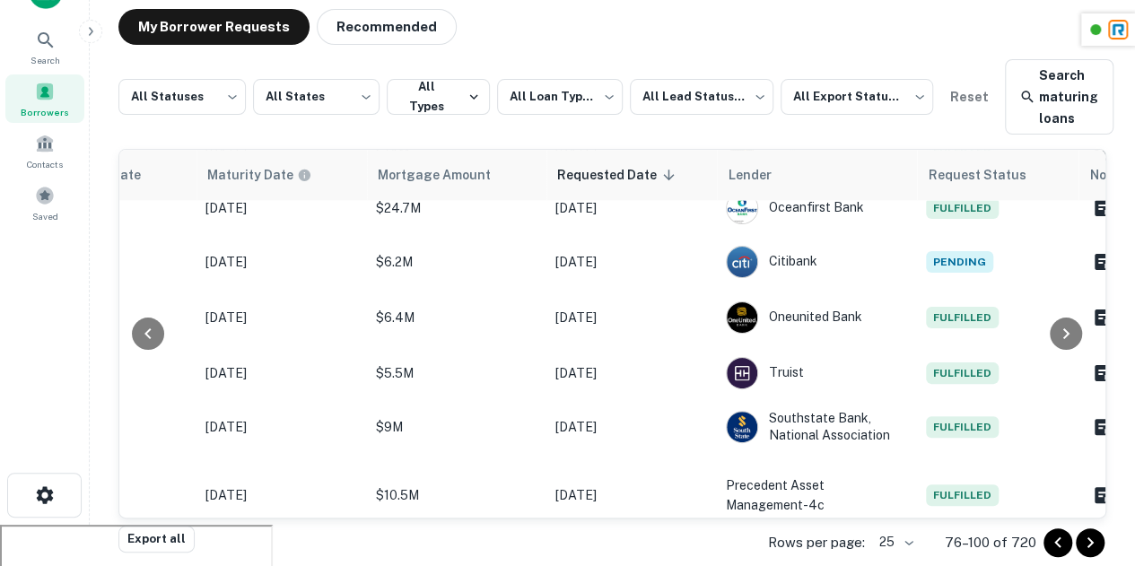
click at [1098, 546] on icon "Go to next page" at bounding box center [1090, 543] width 22 height 22
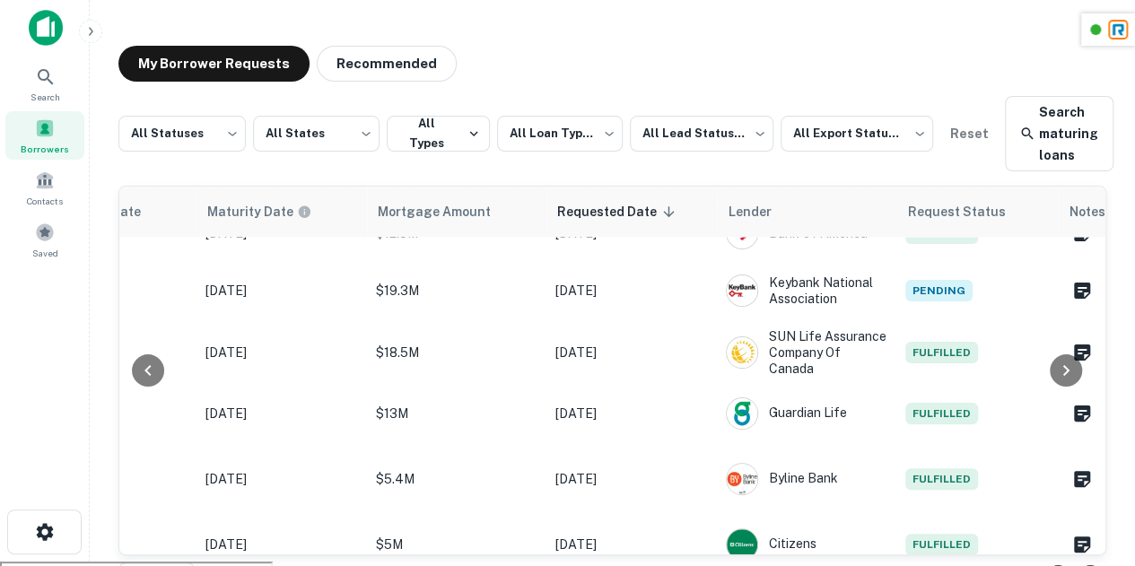
scroll to position [1089, 1114]
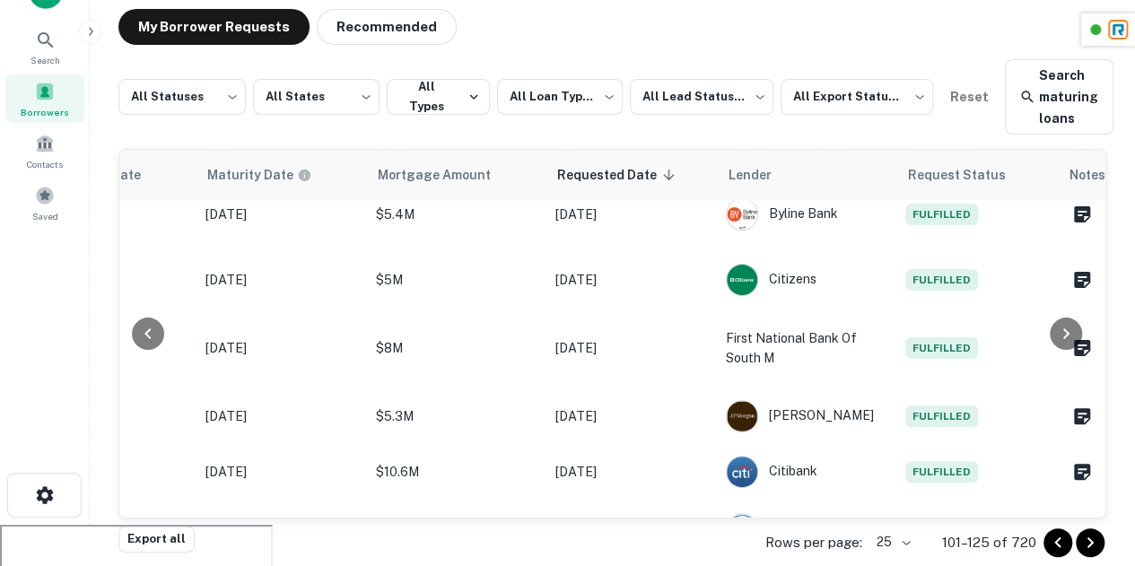
click at [1084, 535] on icon "Go to next page" at bounding box center [1090, 543] width 22 height 22
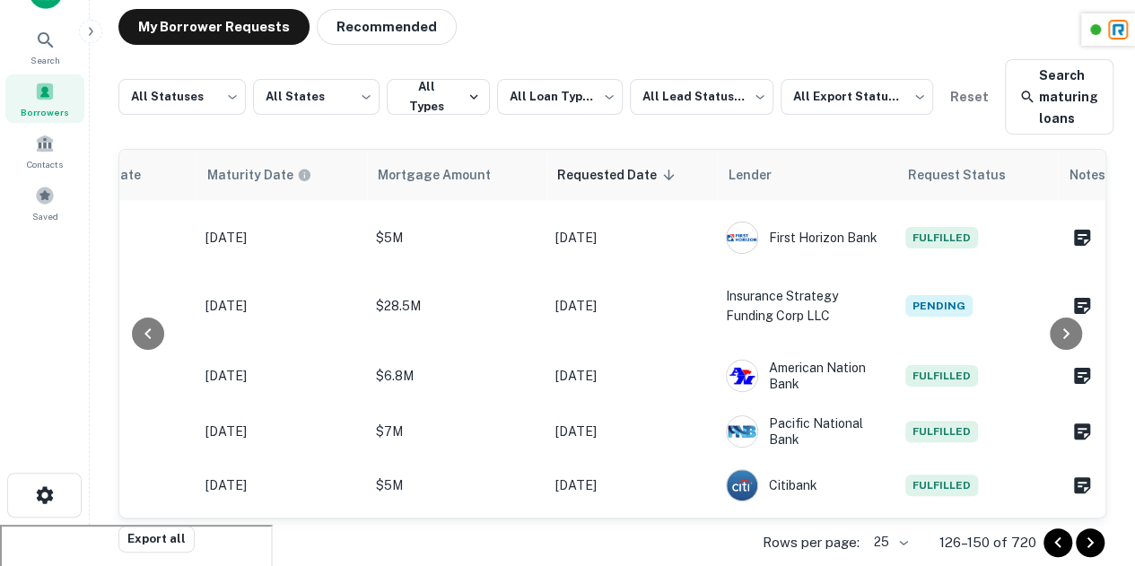
scroll to position [1089, 1114]
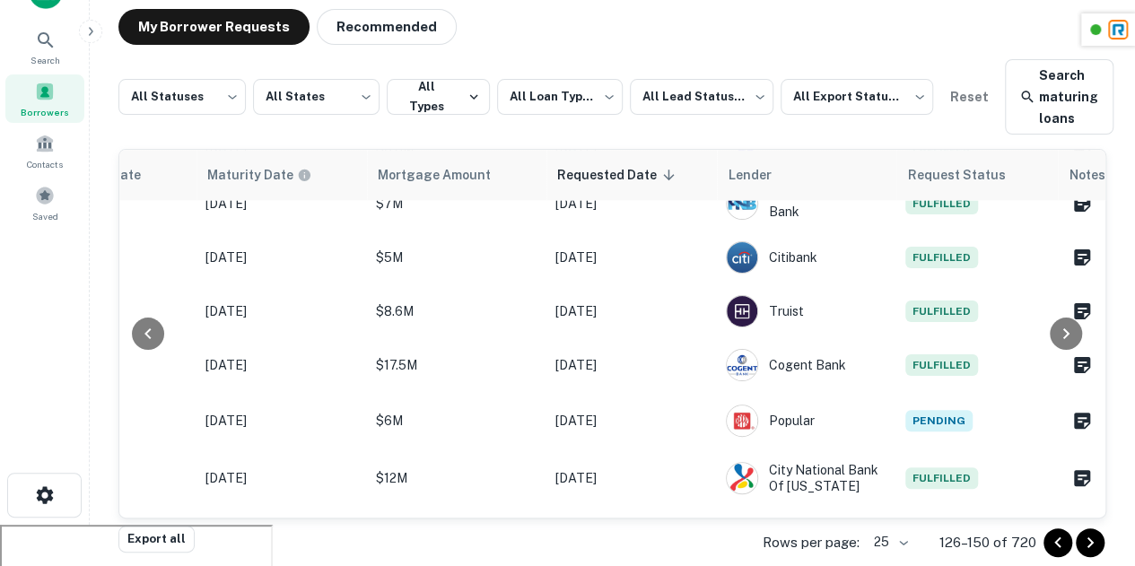
click at [1093, 543] on icon "Go to next page" at bounding box center [1090, 543] width 22 height 22
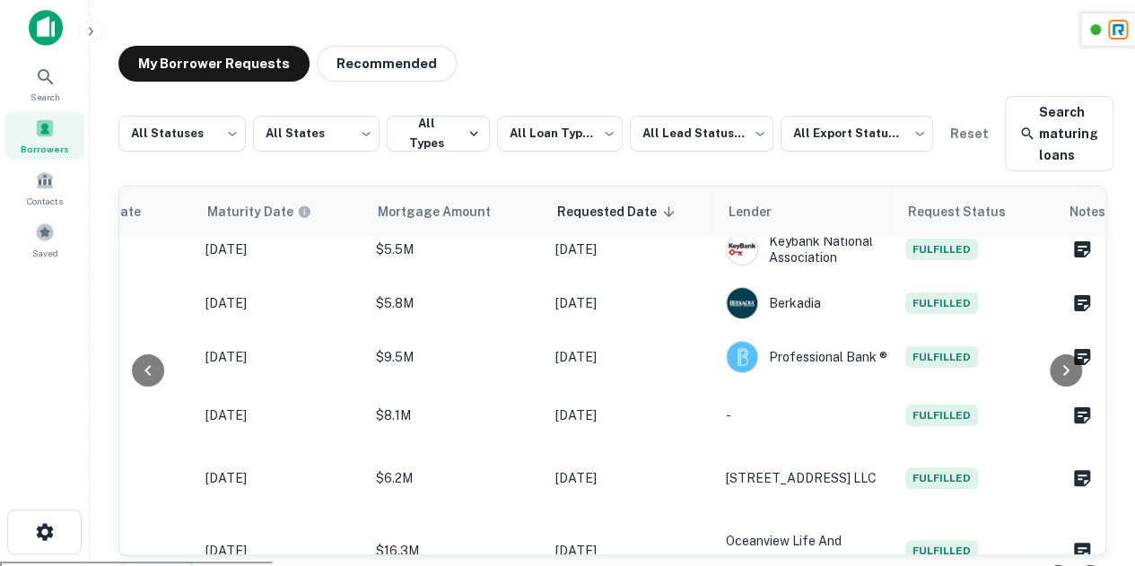
scroll to position [1089, 1114]
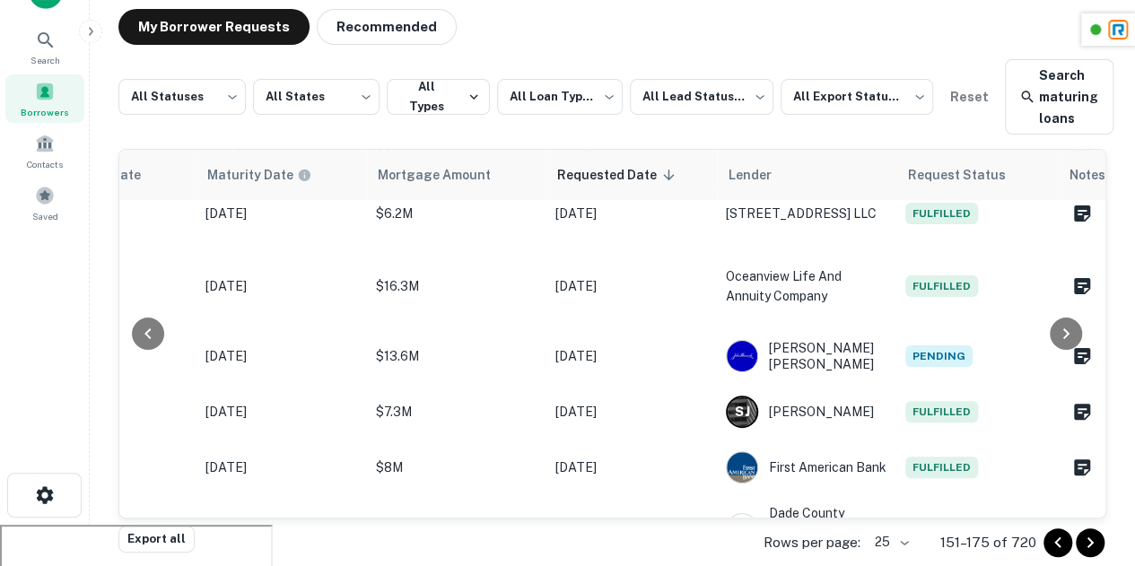
click at [1098, 533] on icon "Go to next page" at bounding box center [1090, 543] width 22 height 22
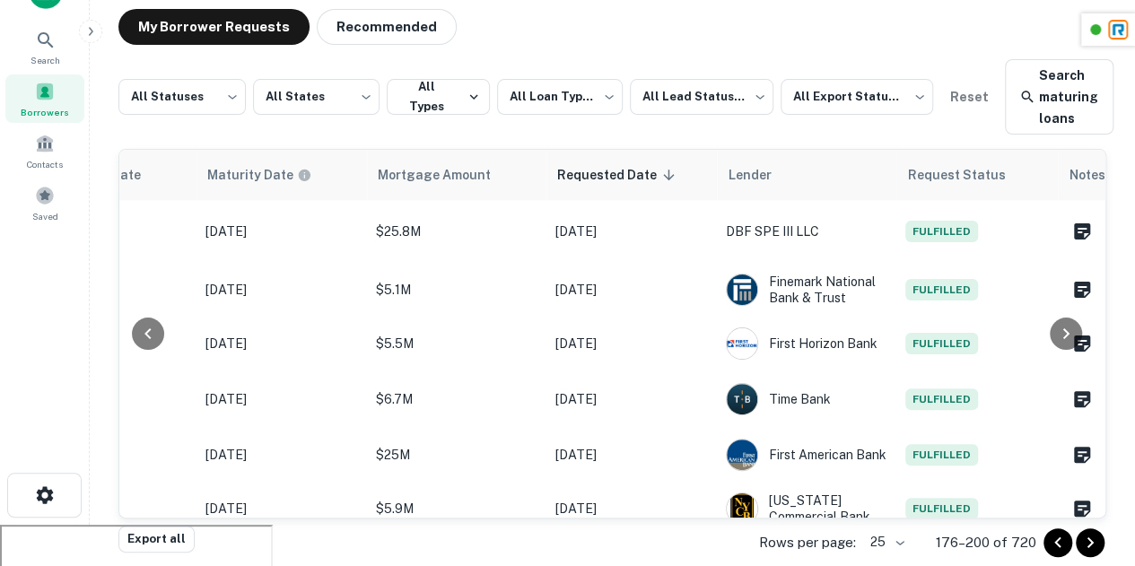
click at [1096, 553] on button "Go to next page" at bounding box center [1089, 542] width 29 height 29
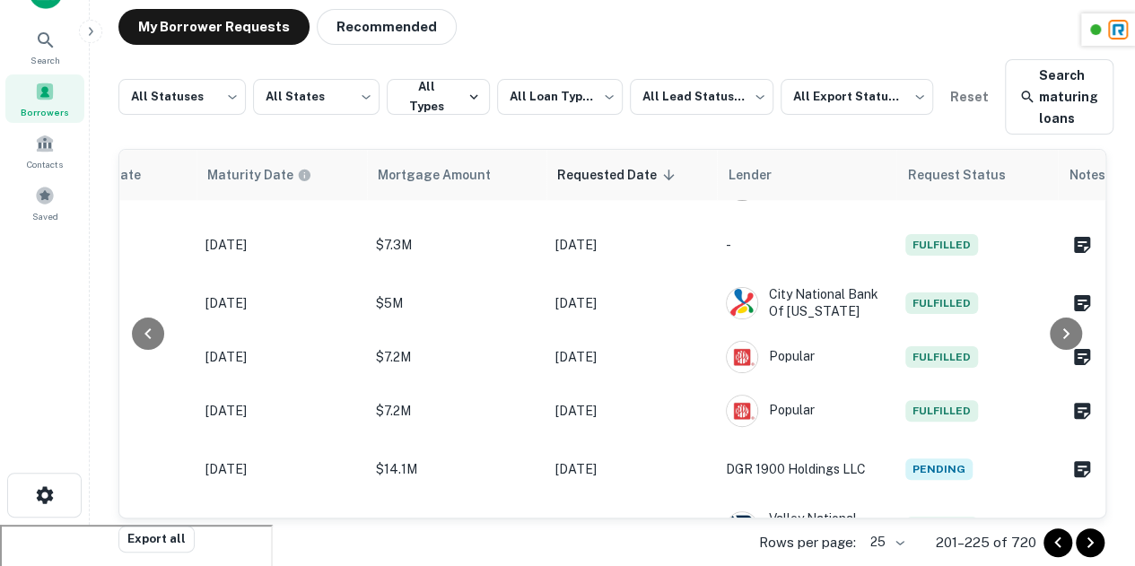
click at [1095, 552] on icon "Go to next page" at bounding box center [1090, 543] width 22 height 22
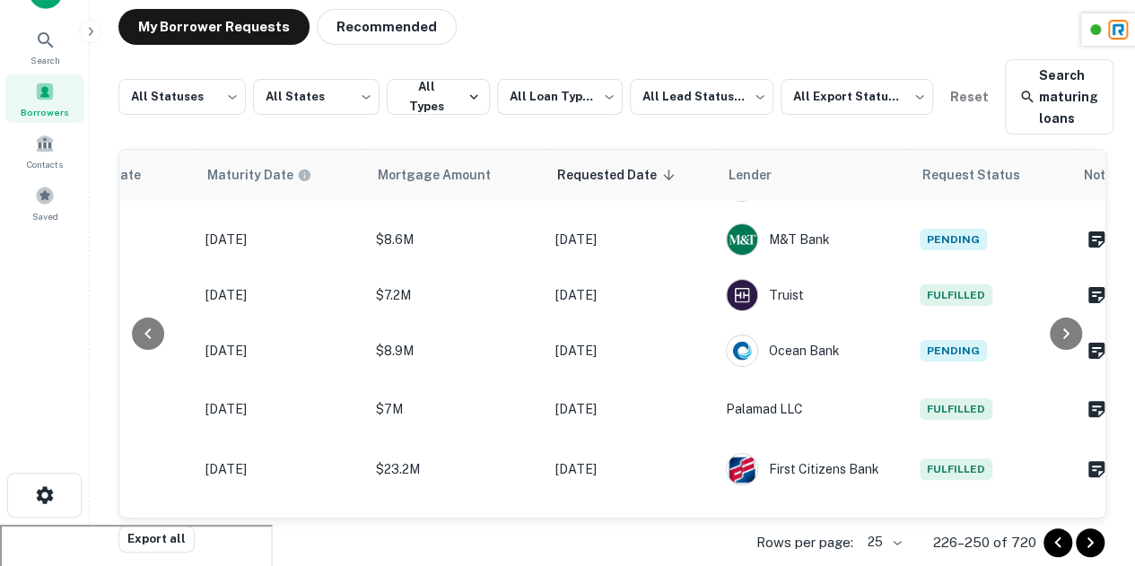
click at [1095, 552] on icon "Go to next page" at bounding box center [1090, 543] width 22 height 22
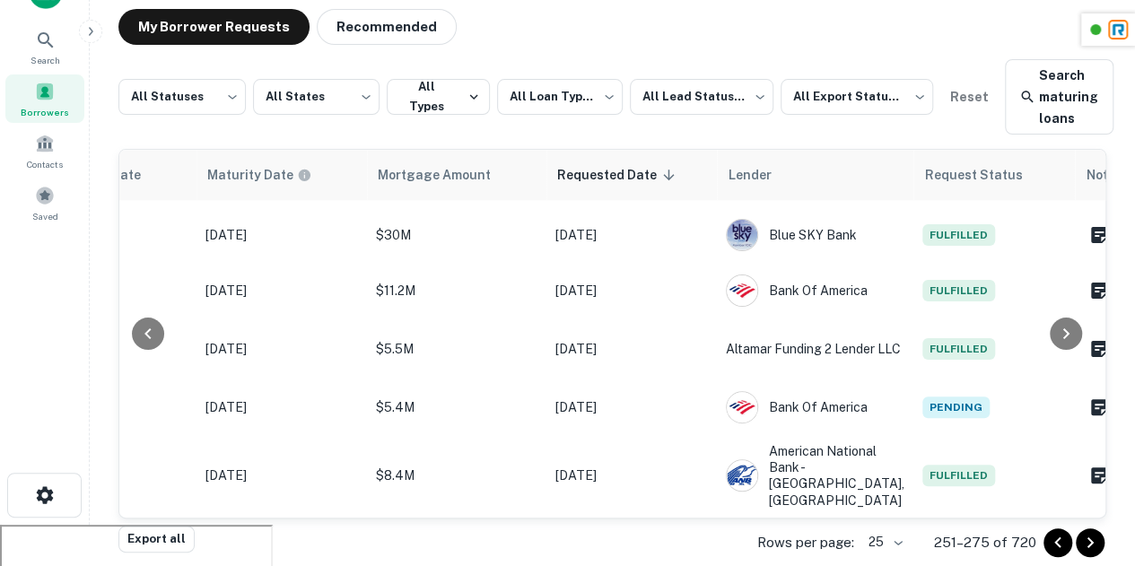
click at [1096, 543] on icon "Go to next page" at bounding box center [1090, 543] width 22 height 22
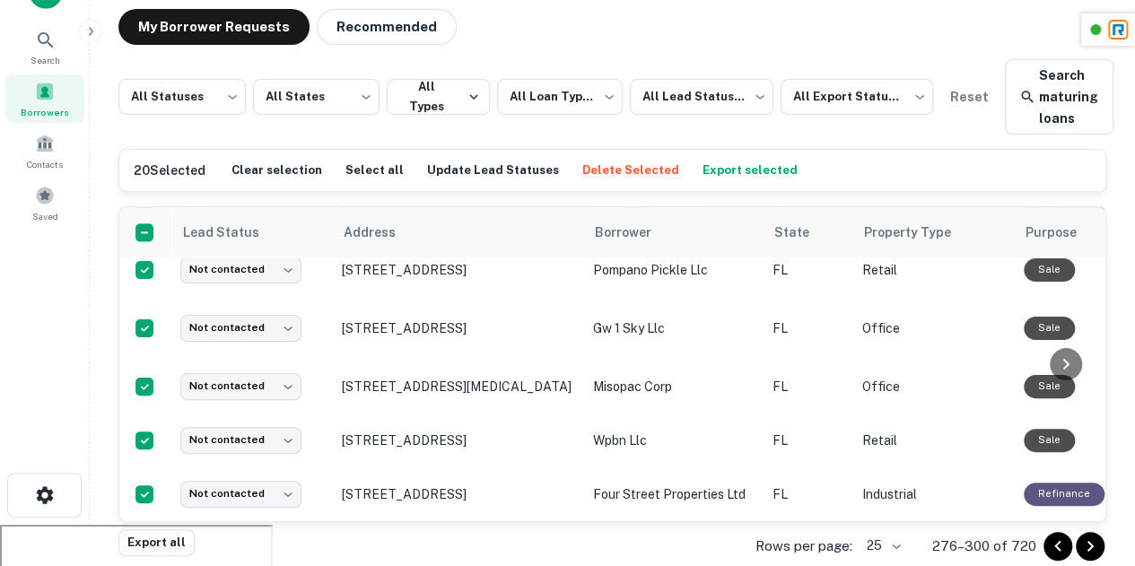
click at [1094, 532] on button "Go to next page" at bounding box center [1089, 546] width 29 height 29
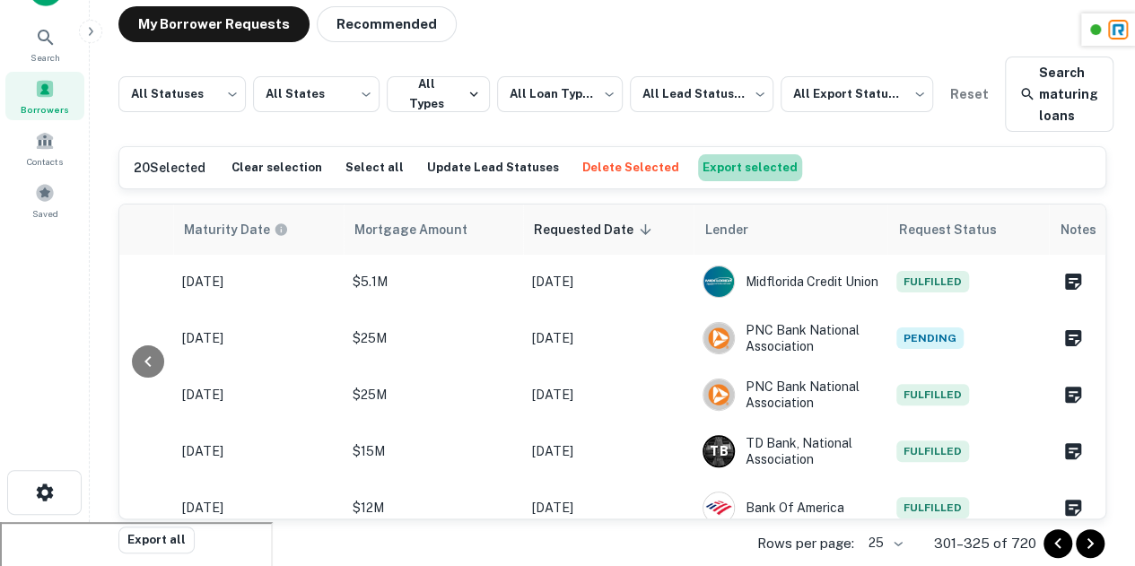
click at [723, 173] on button "Export selected" at bounding box center [750, 167] width 104 height 27
